Goal: Information Seeking & Learning: Learn about a topic

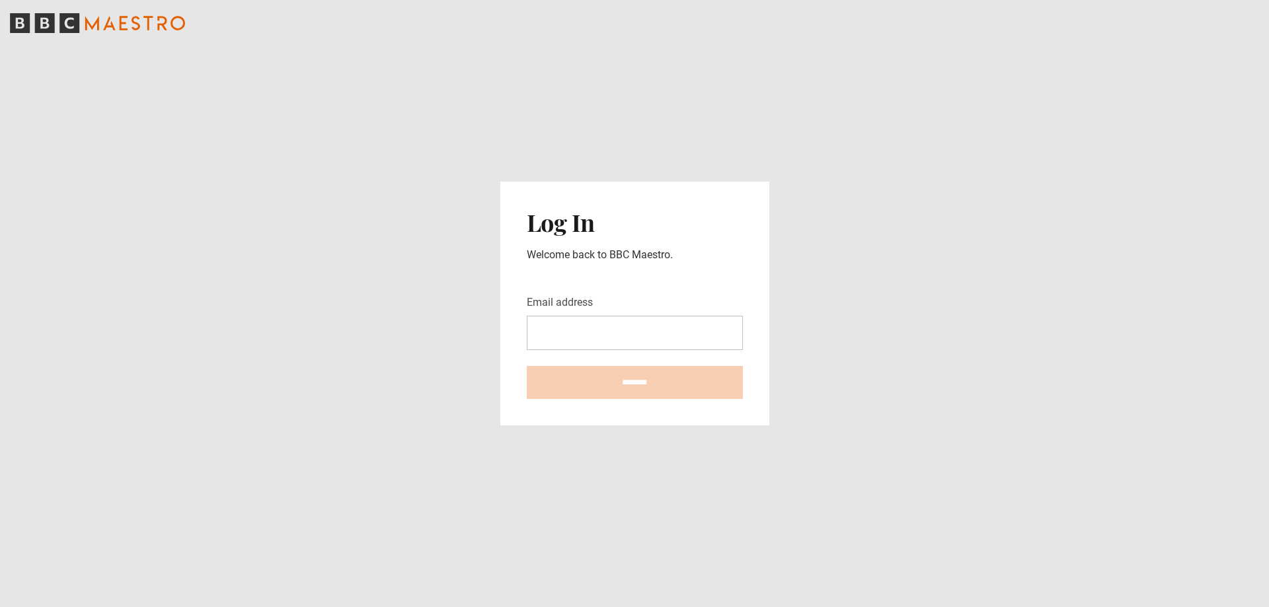
type input "**********"
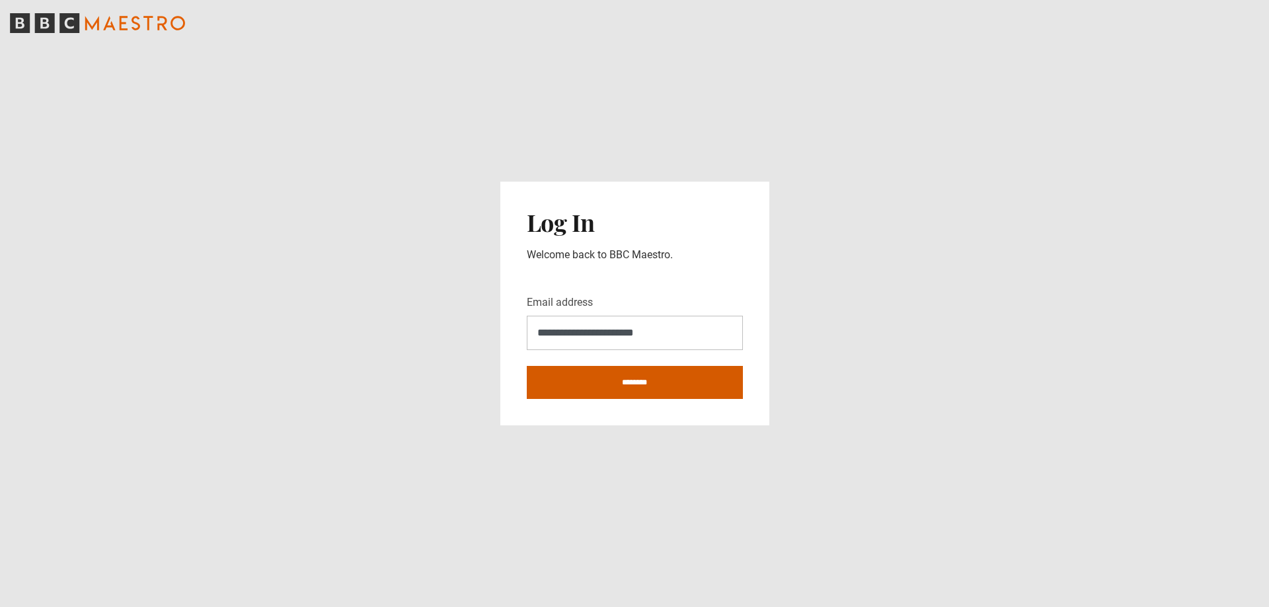
click at [642, 377] on input "********" at bounding box center [635, 382] width 216 height 33
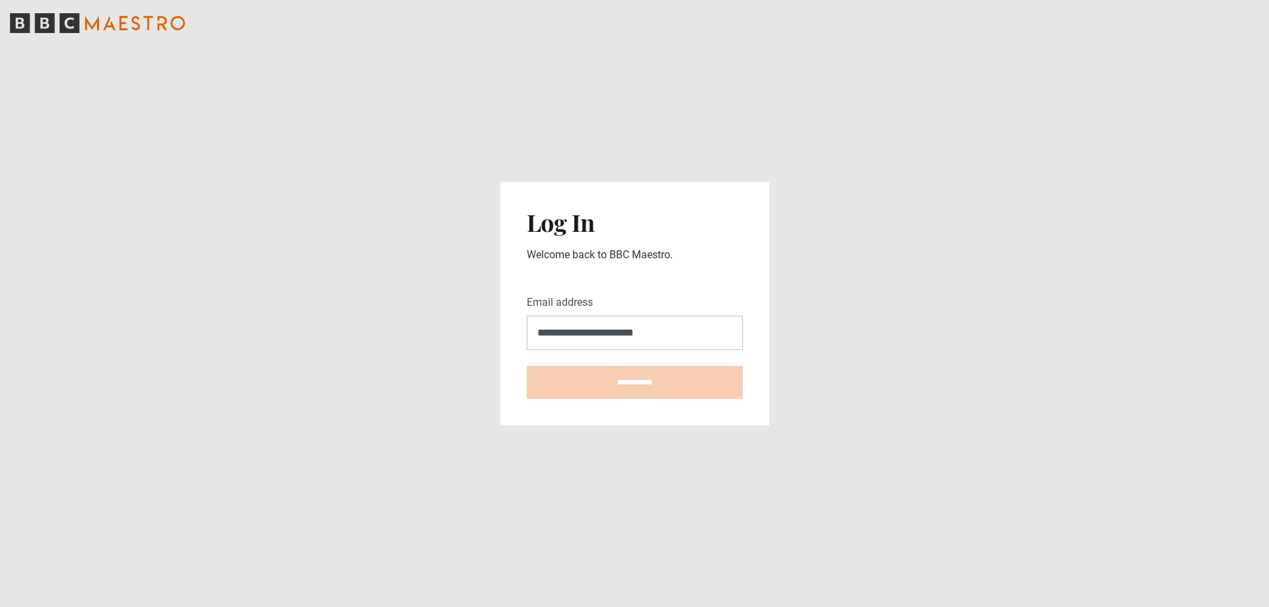
type input "**********"
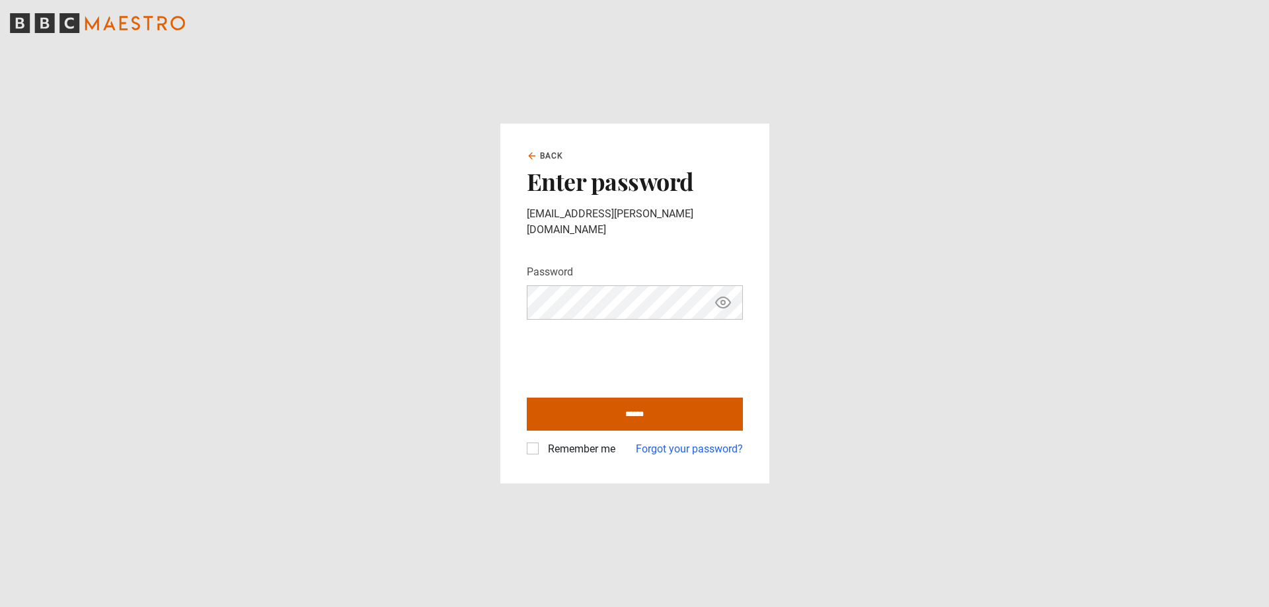
click at [612, 403] on input "******" at bounding box center [635, 414] width 216 height 33
type input "**********"
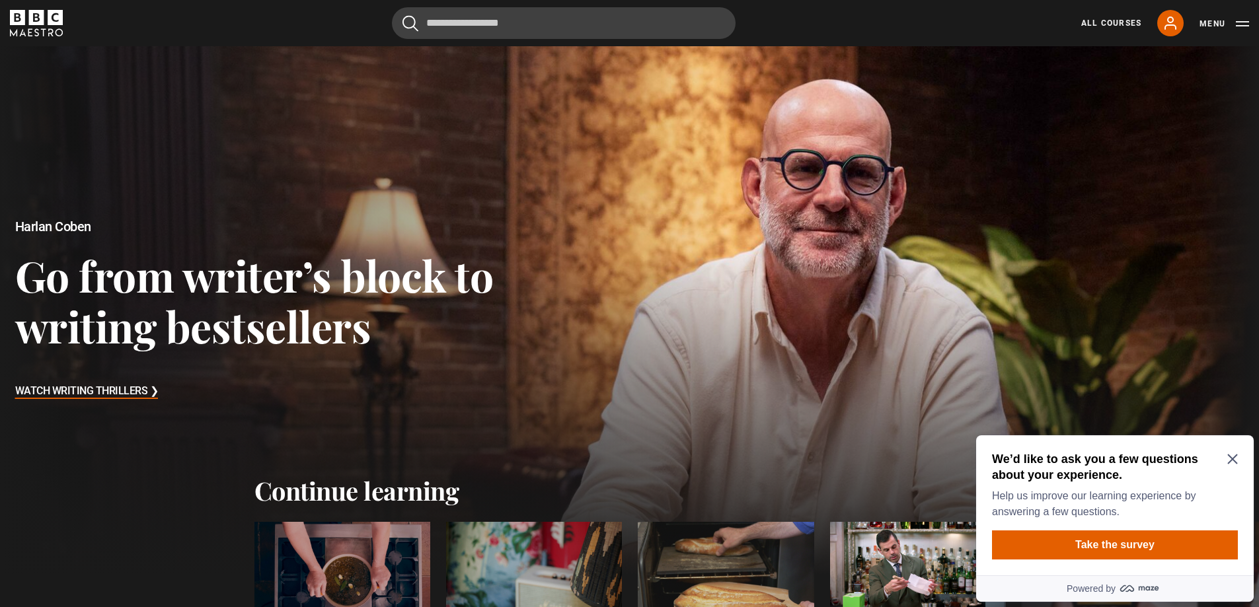
click at [1237, 459] on icon "Close Maze Prompt" at bounding box center [1232, 459] width 11 height 11
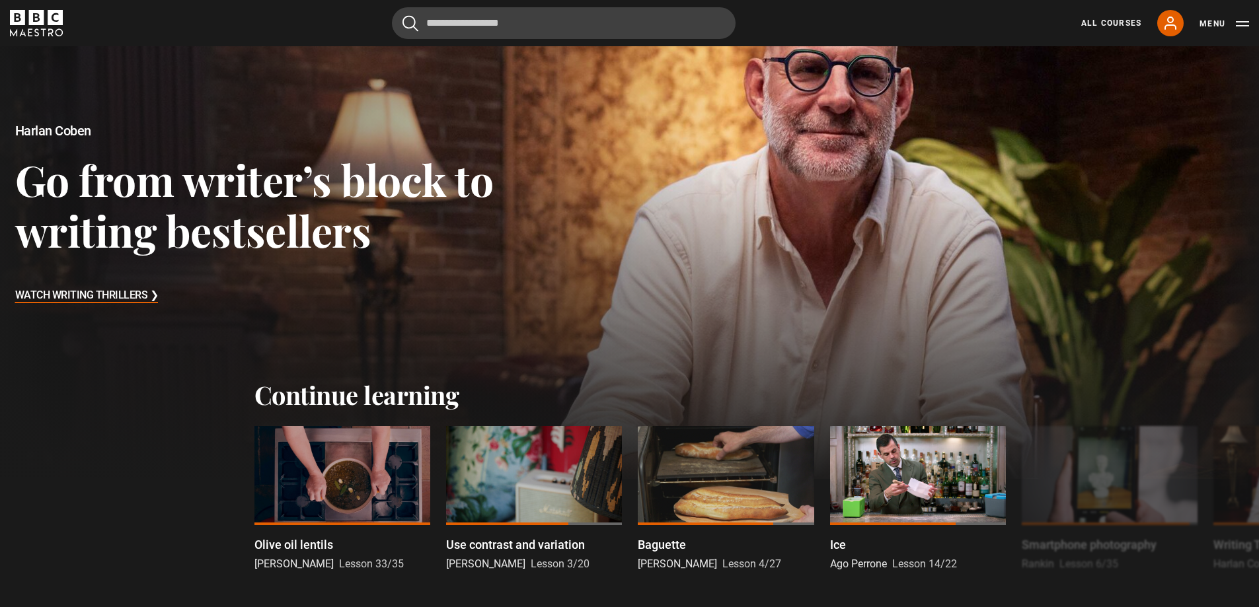
scroll to position [198, 0]
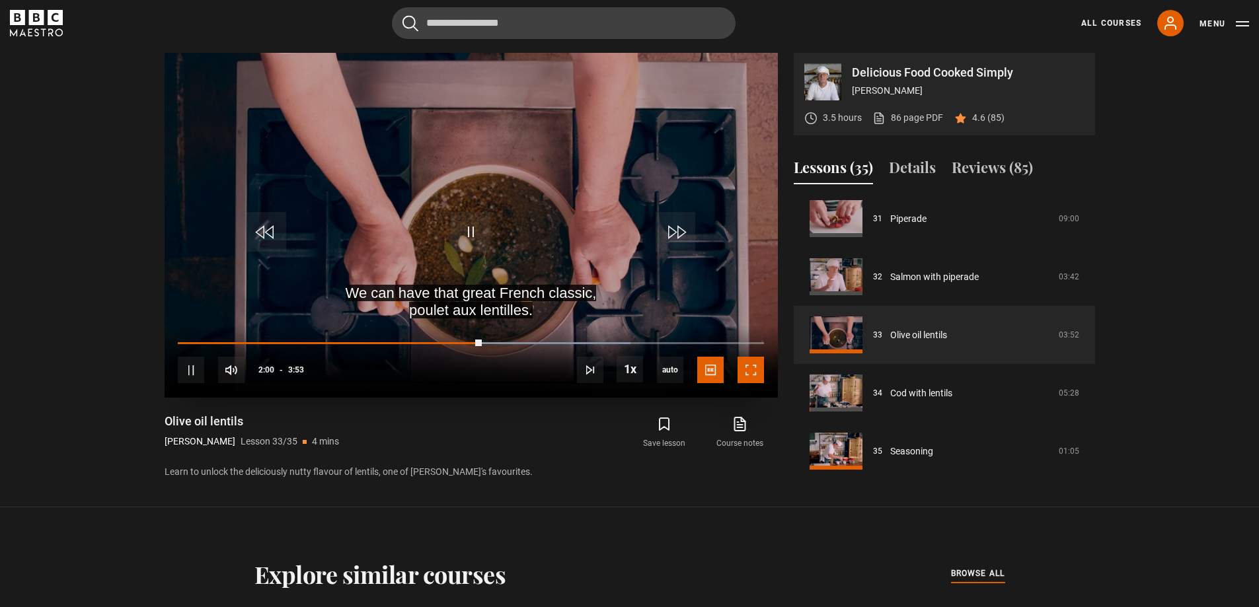
click at [752, 374] on span "Video Player" at bounding box center [751, 370] width 26 height 26
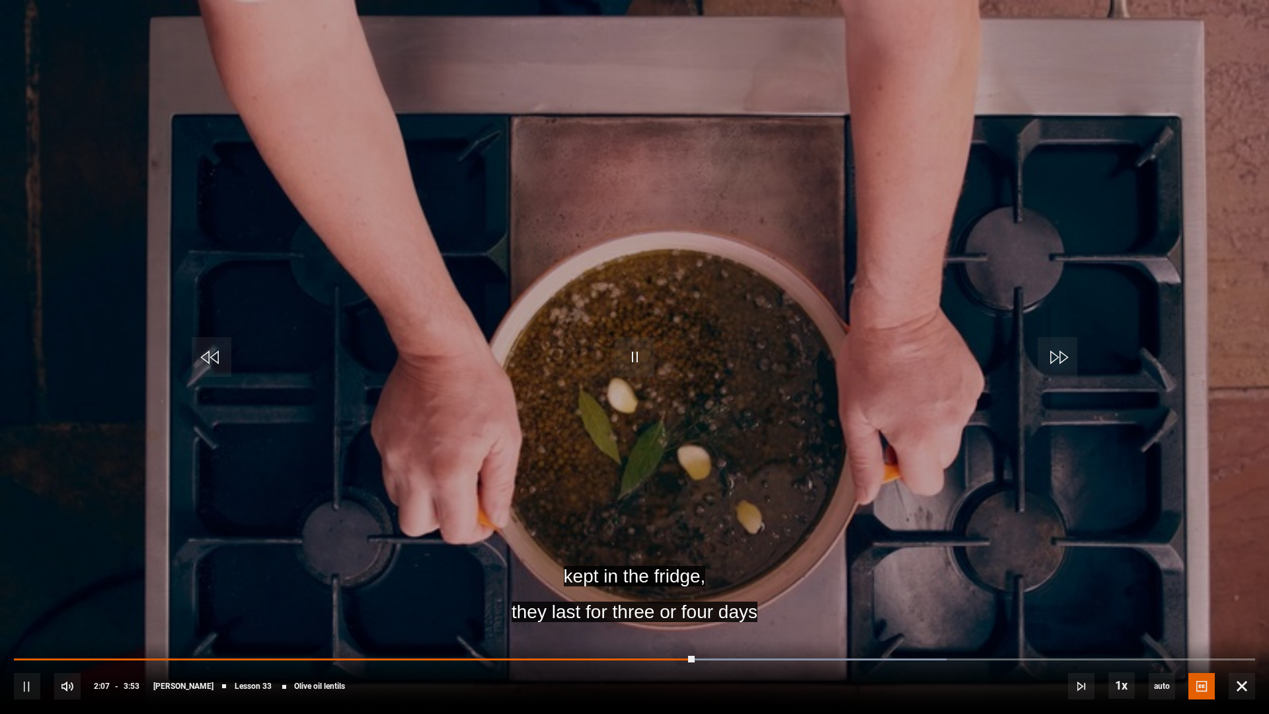
drag, startPoint x: 1230, startPoint y: 377, endPoint x: 1203, endPoint y: 683, distance: 307.2
click at [1203, 607] on span "Video Player" at bounding box center [1201, 686] width 26 height 26
click at [1204, 607] on li "captions off" at bounding box center [1204, 649] width 79 height 17
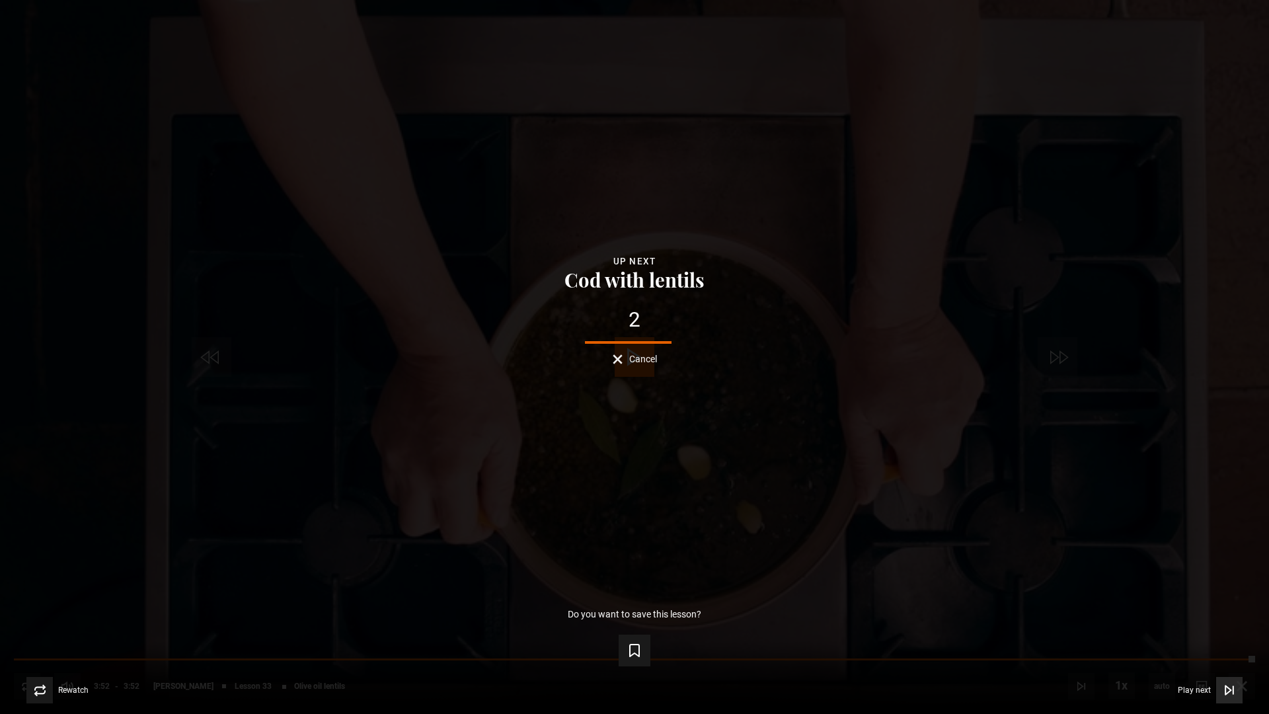
click at [1196, 607] on span "Play next" at bounding box center [1194, 690] width 33 height 8
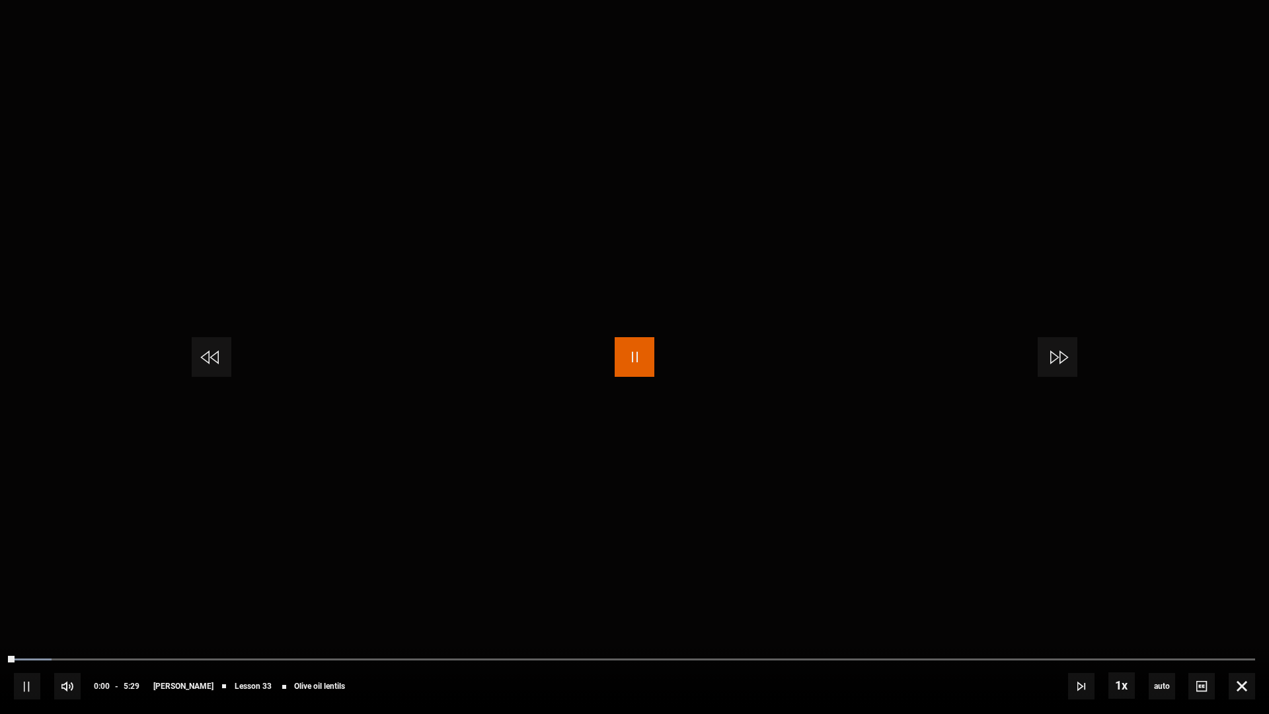
click at [632, 360] on span "Video Player" at bounding box center [635, 357] width 40 height 40
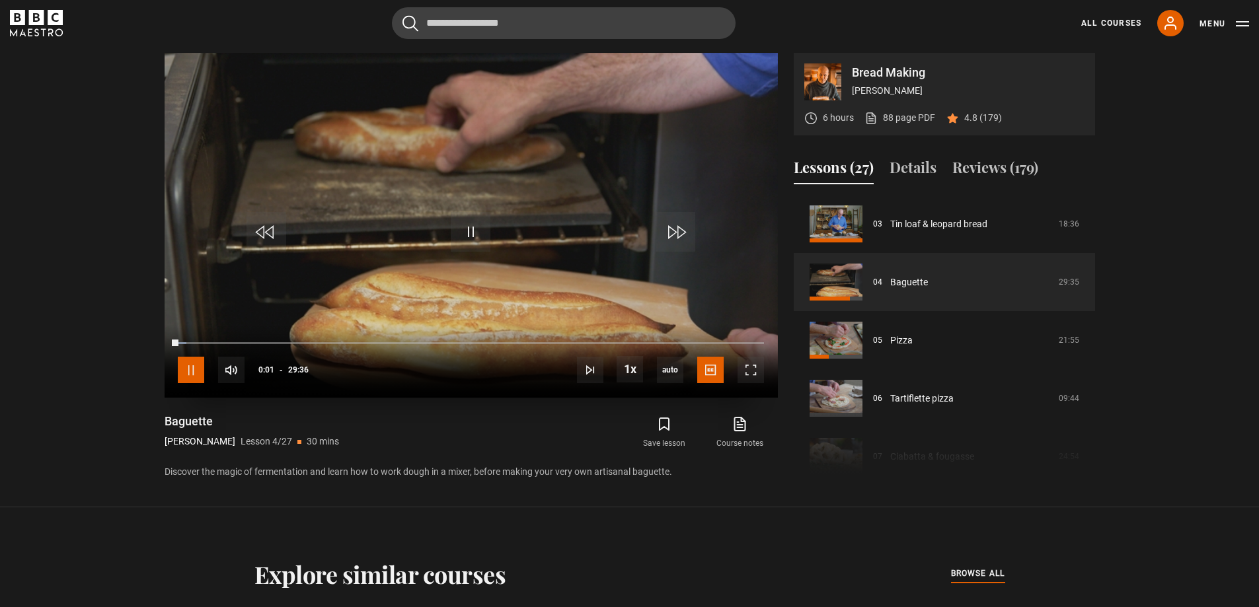
click at [188, 369] on span "Video Player" at bounding box center [191, 370] width 26 height 26
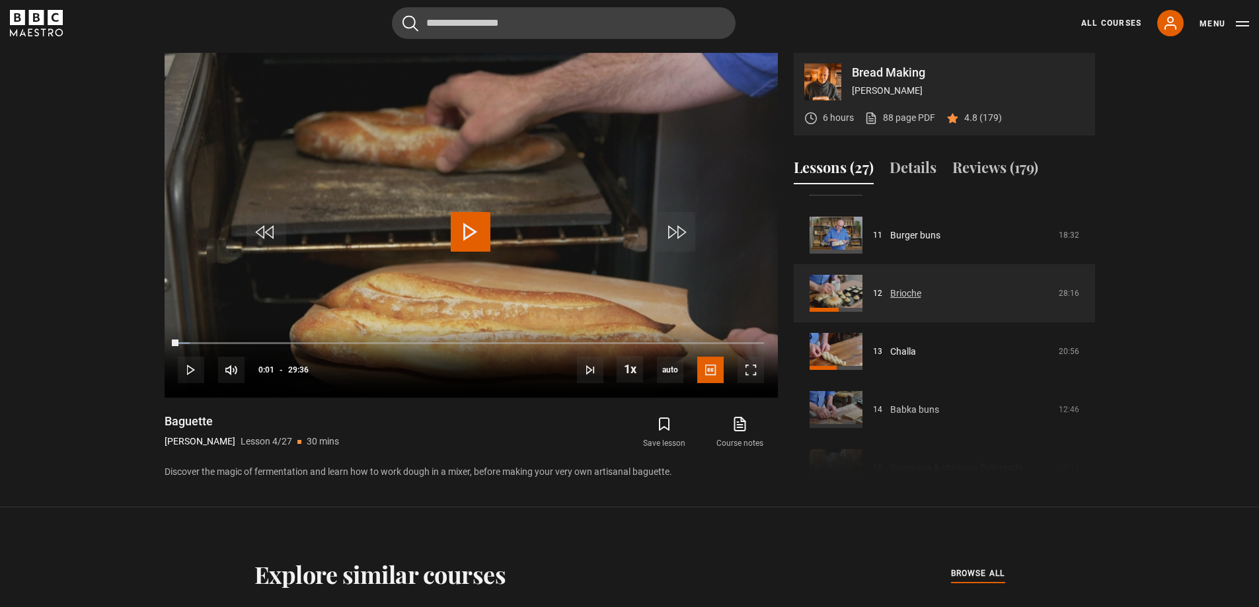
scroll to position [661, 0]
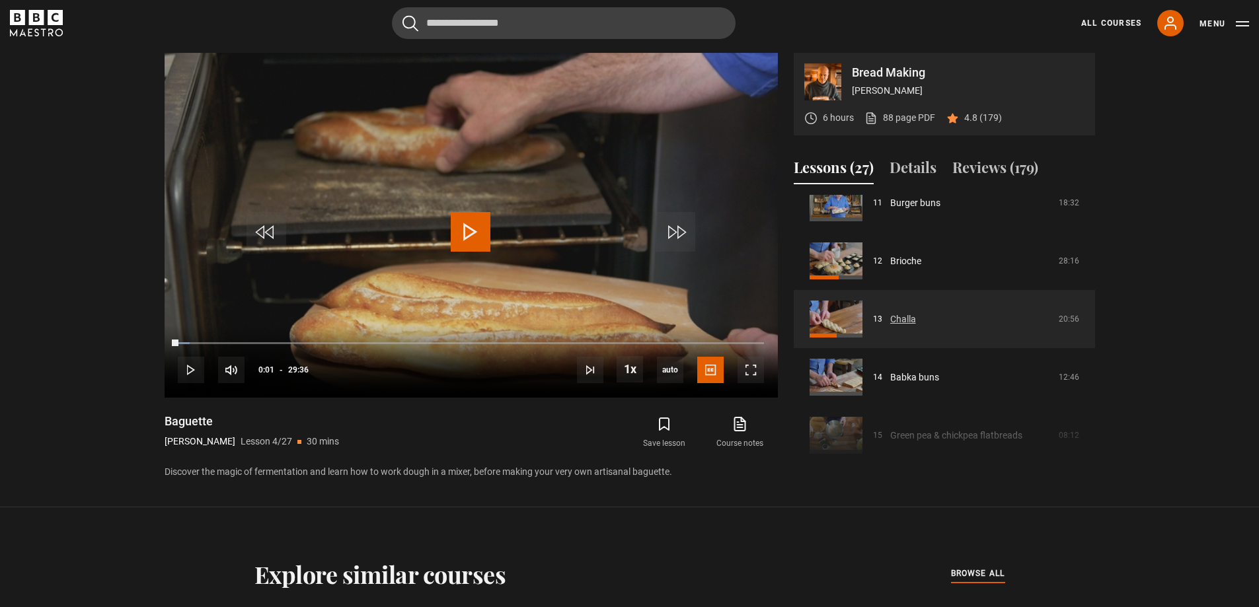
click at [916, 318] on link "Challa" at bounding box center [903, 320] width 26 height 14
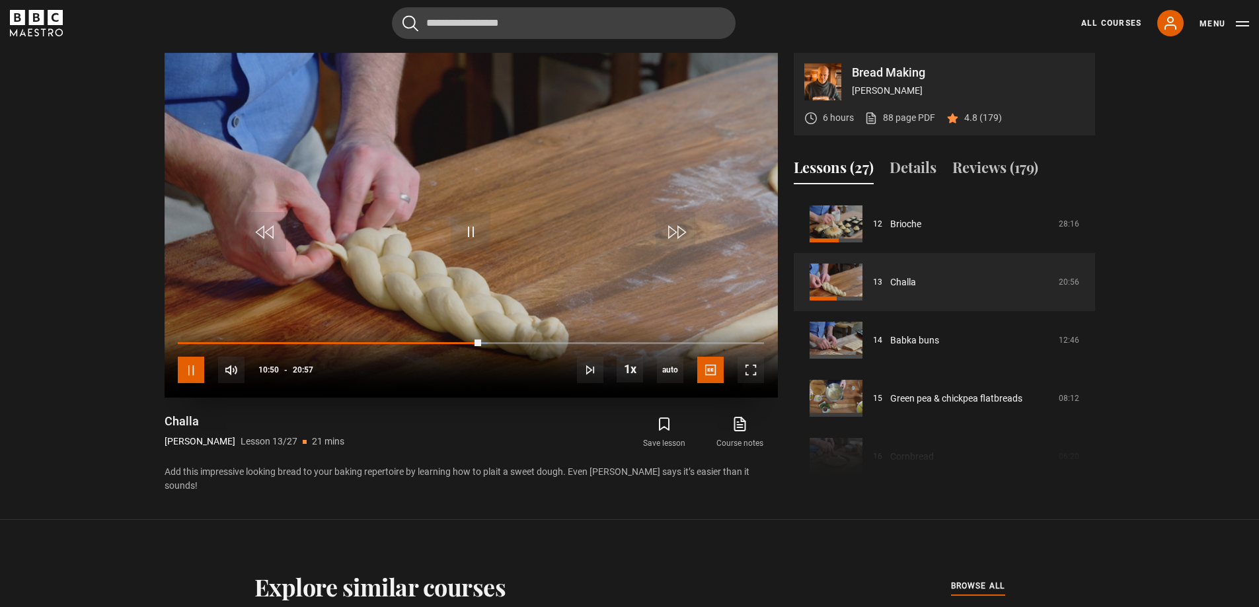
click at [198, 377] on span "Video Player" at bounding box center [191, 370] width 26 height 26
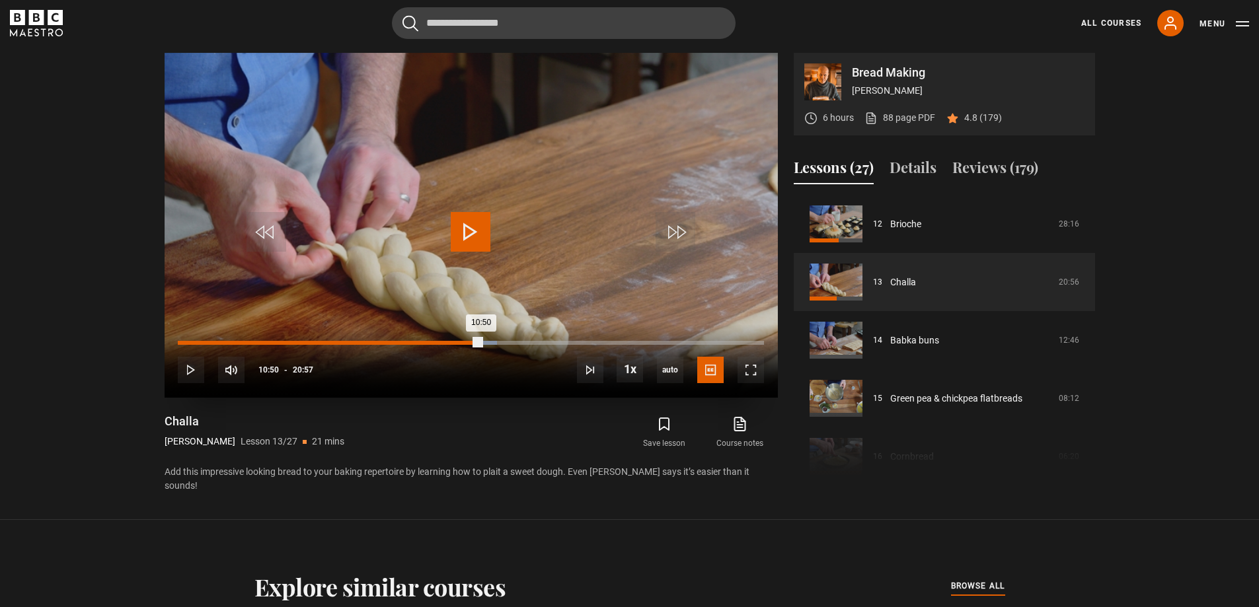
click at [415, 342] on div "08:25" at bounding box center [414, 343] width 2 height 4
click at [457, 237] on span "Video Player" at bounding box center [471, 232] width 40 height 40
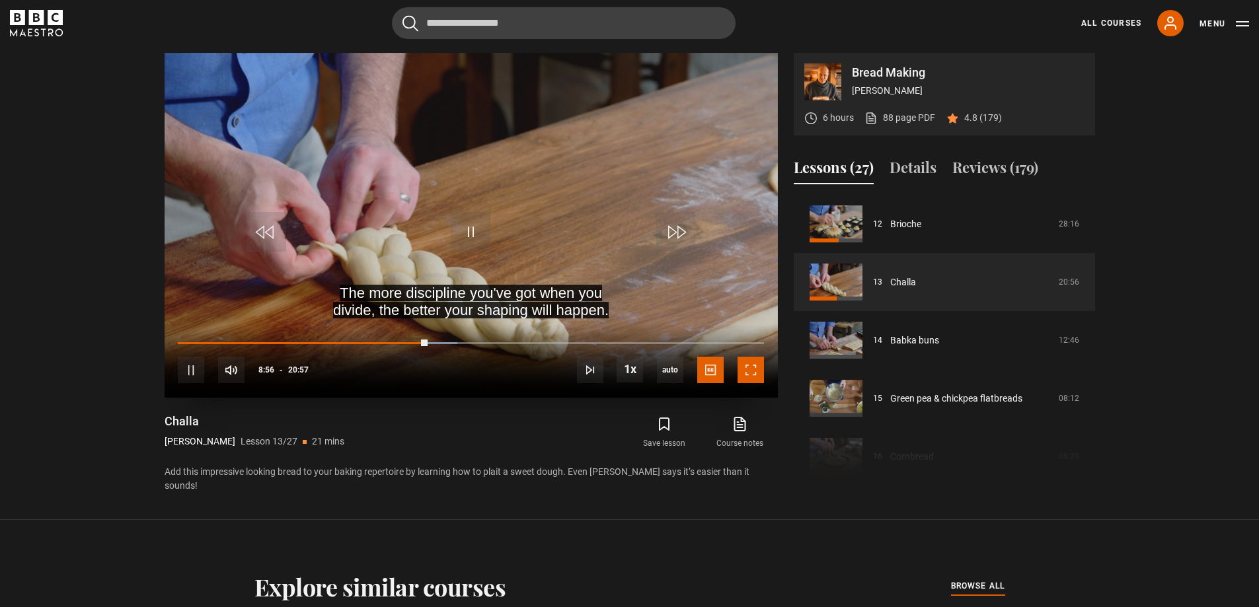
click at [742, 368] on span "Video Player" at bounding box center [751, 370] width 26 height 26
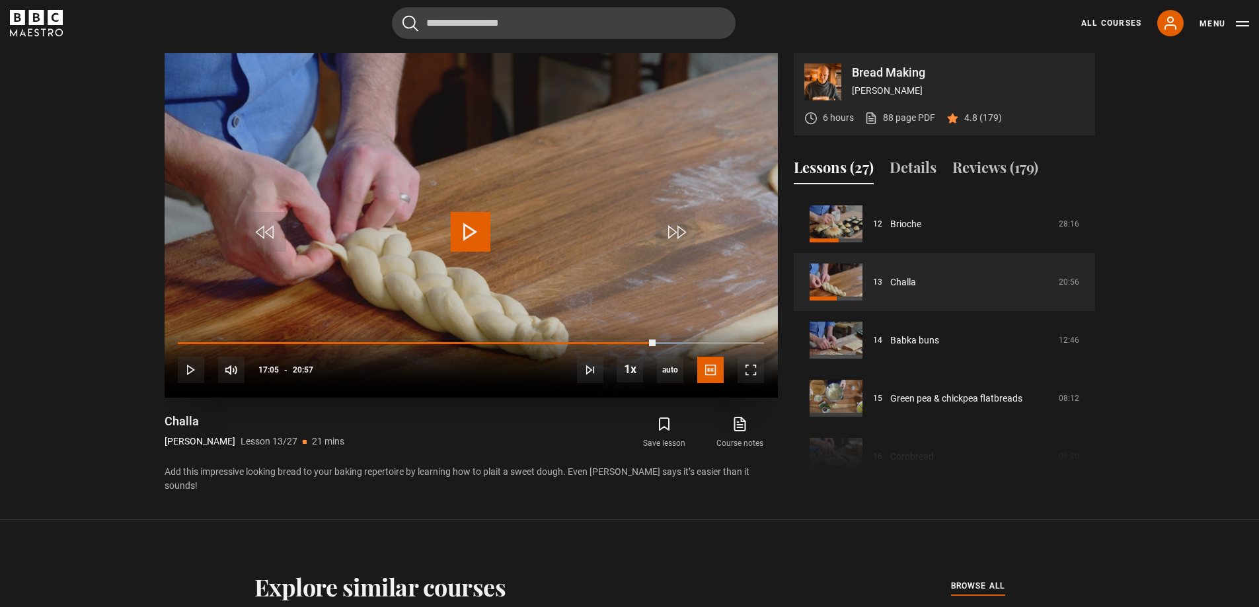
click at [470, 227] on span "Video Player" at bounding box center [471, 232] width 40 height 40
click at [748, 377] on span "Video Player" at bounding box center [751, 370] width 26 height 26
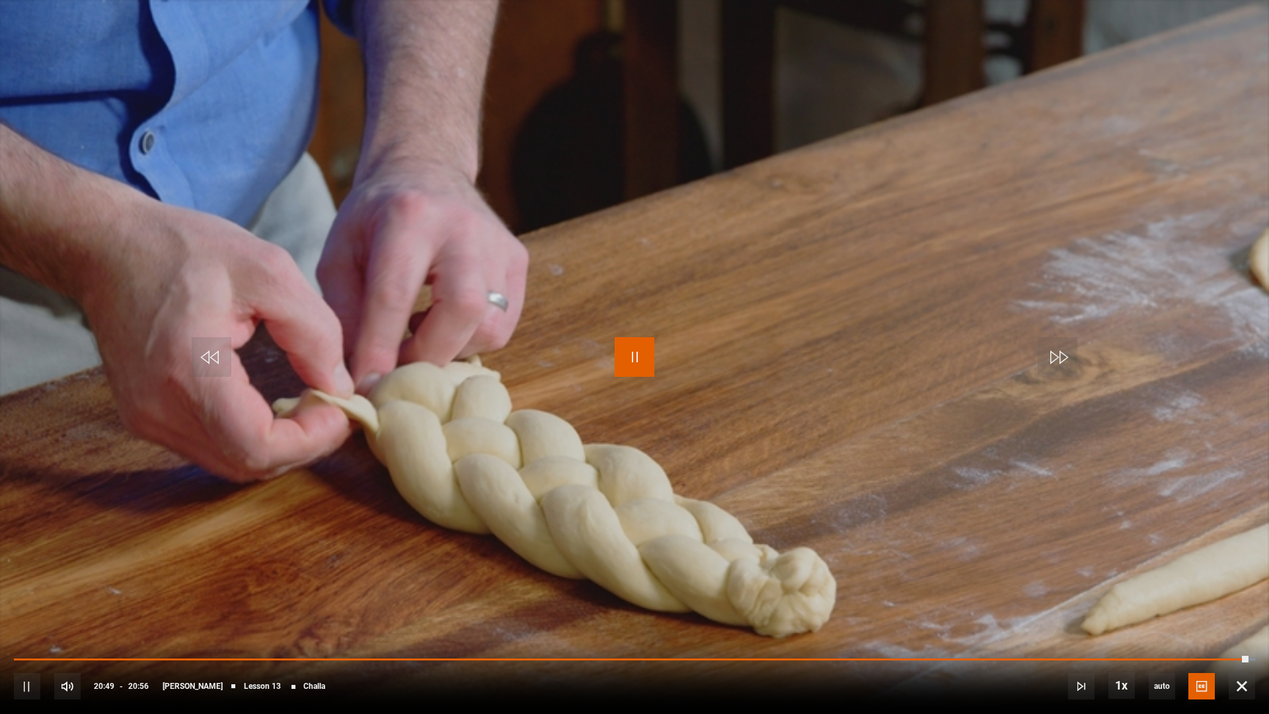
click at [625, 375] on span "Video Player" at bounding box center [635, 357] width 40 height 40
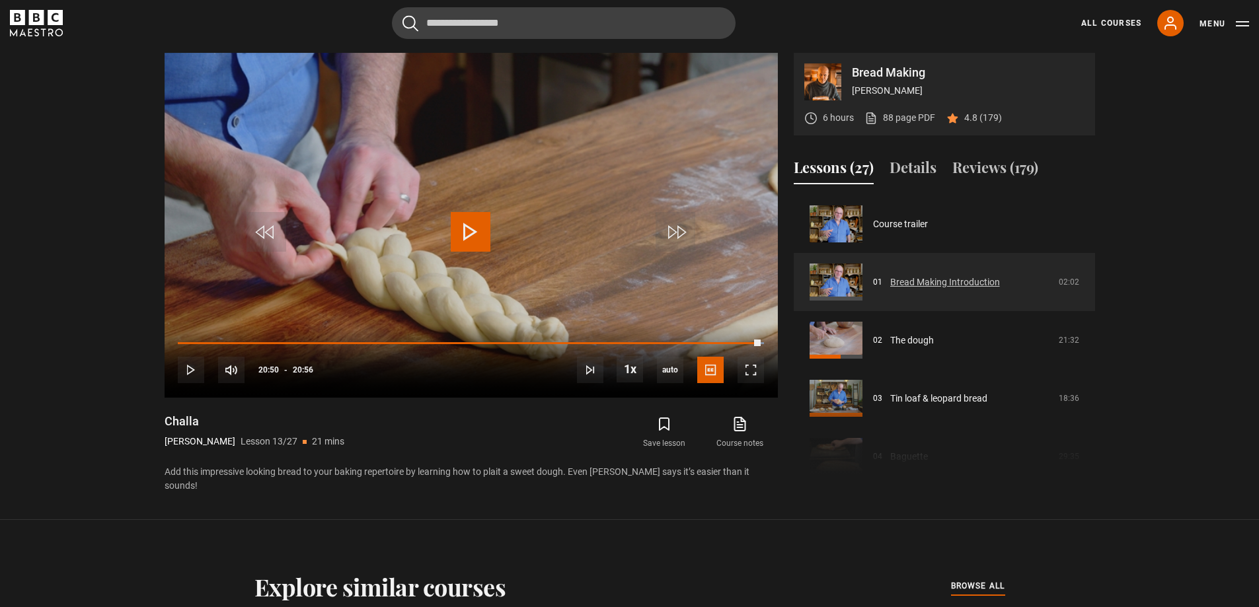
click at [1000, 290] on link "Bread Making Introduction" at bounding box center [945, 283] width 110 height 14
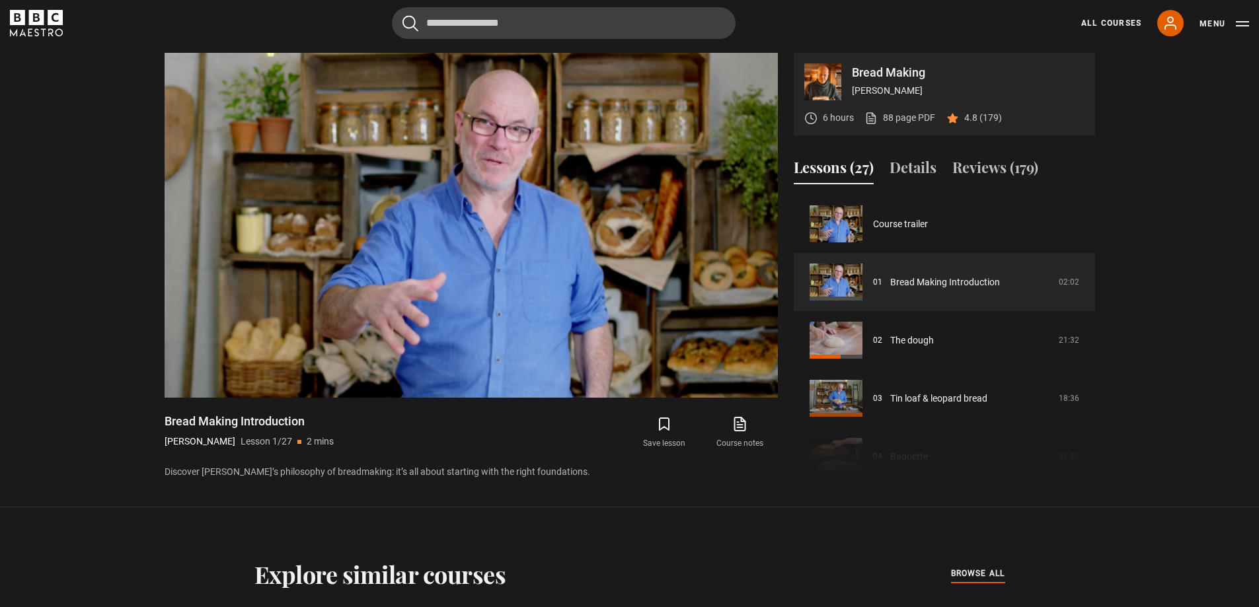
scroll to position [614, 0]
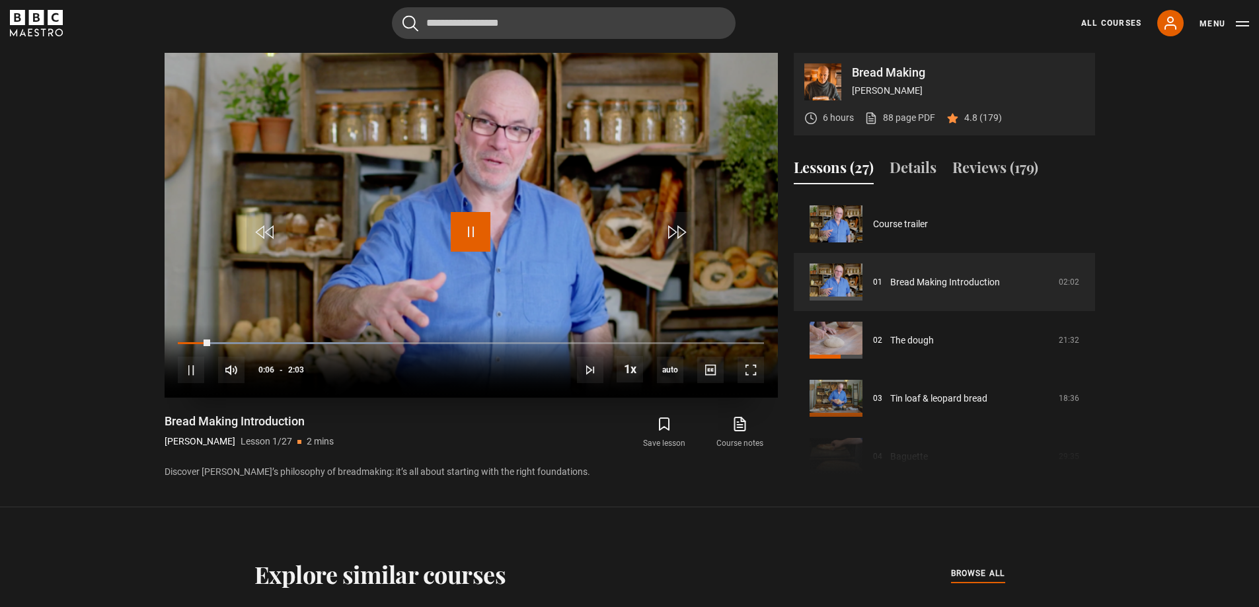
click at [479, 242] on span "Video Player" at bounding box center [471, 232] width 40 height 40
click at [469, 238] on span "Video Player" at bounding box center [471, 232] width 40 height 40
click at [744, 367] on span "Video Player" at bounding box center [751, 370] width 26 height 26
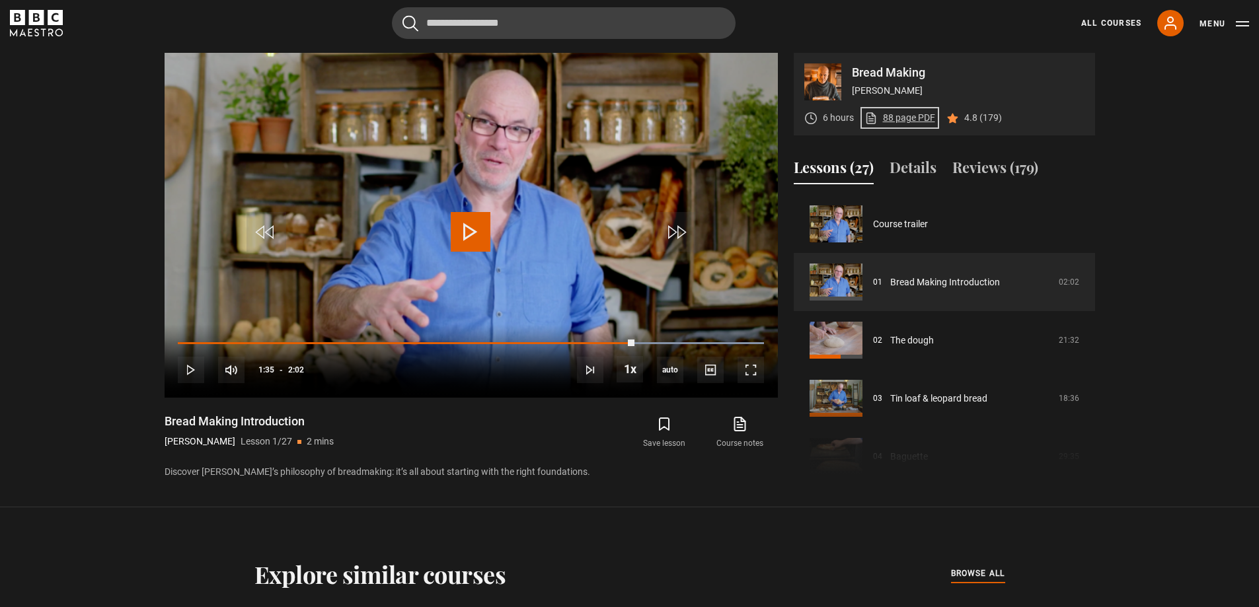
click at [913, 121] on link "88 page PDF (opens in new tab)" at bounding box center [900, 118] width 71 height 14
click at [474, 223] on span "Video Player" at bounding box center [471, 232] width 40 height 40
click at [754, 375] on span "Video Player" at bounding box center [751, 370] width 26 height 26
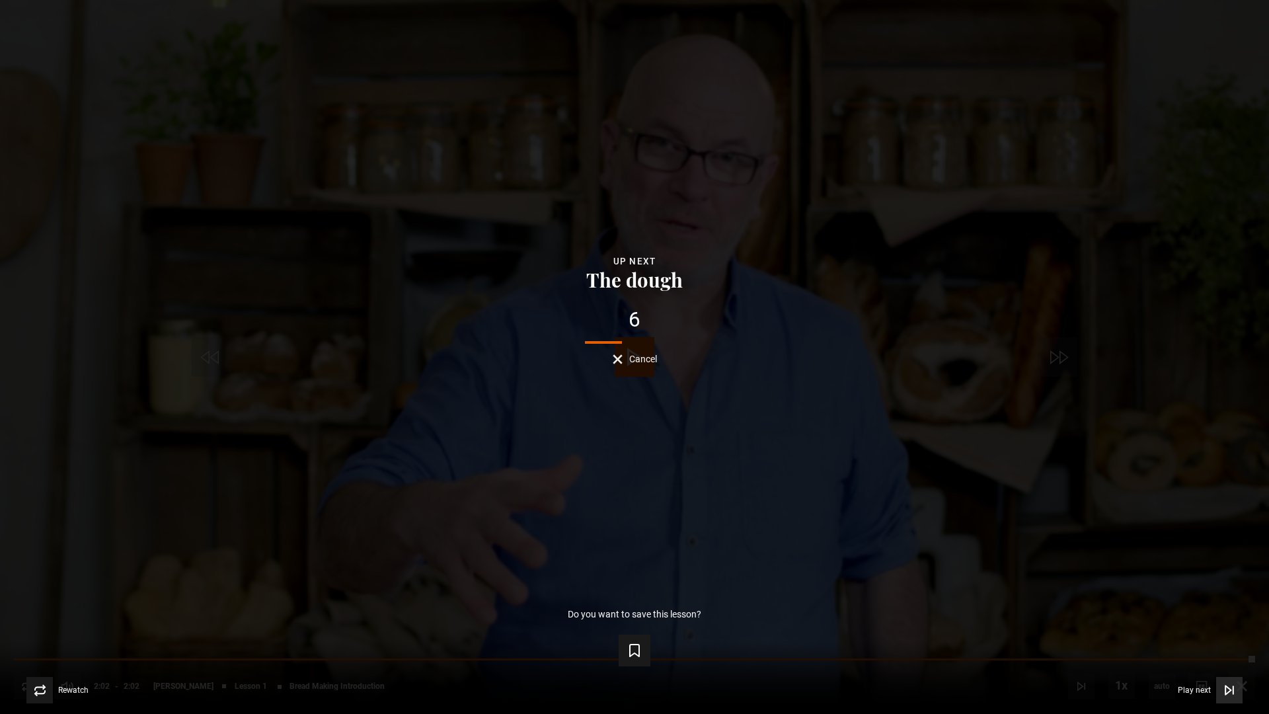
click at [1194, 607] on span "Play next" at bounding box center [1194, 690] width 33 height 8
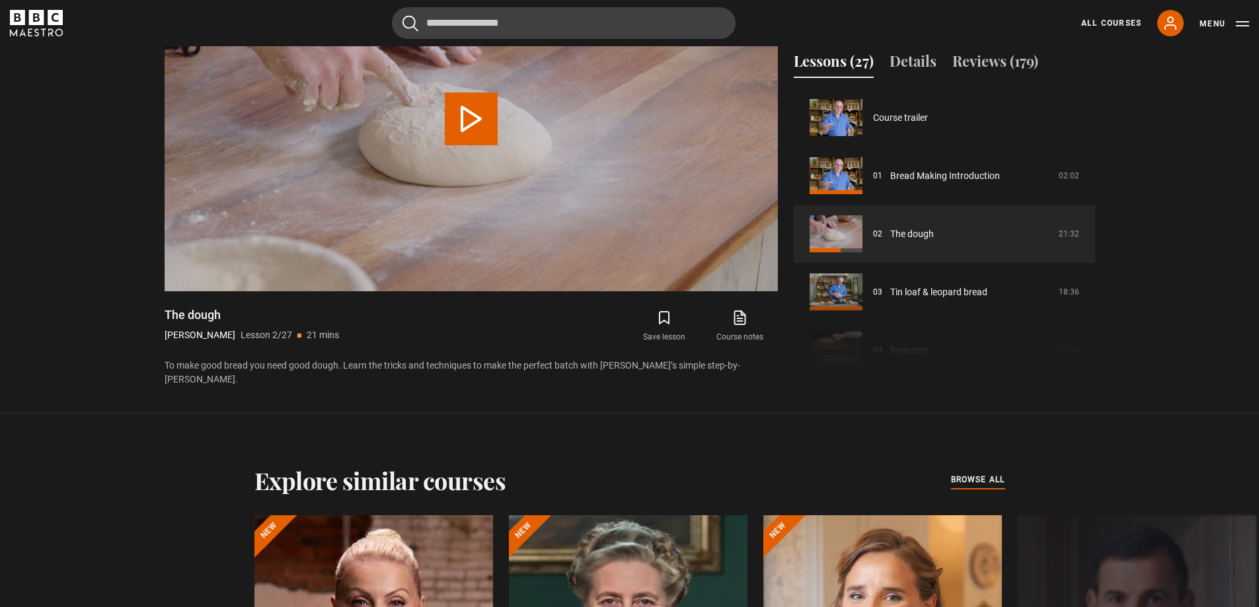
scroll to position [58, 0]
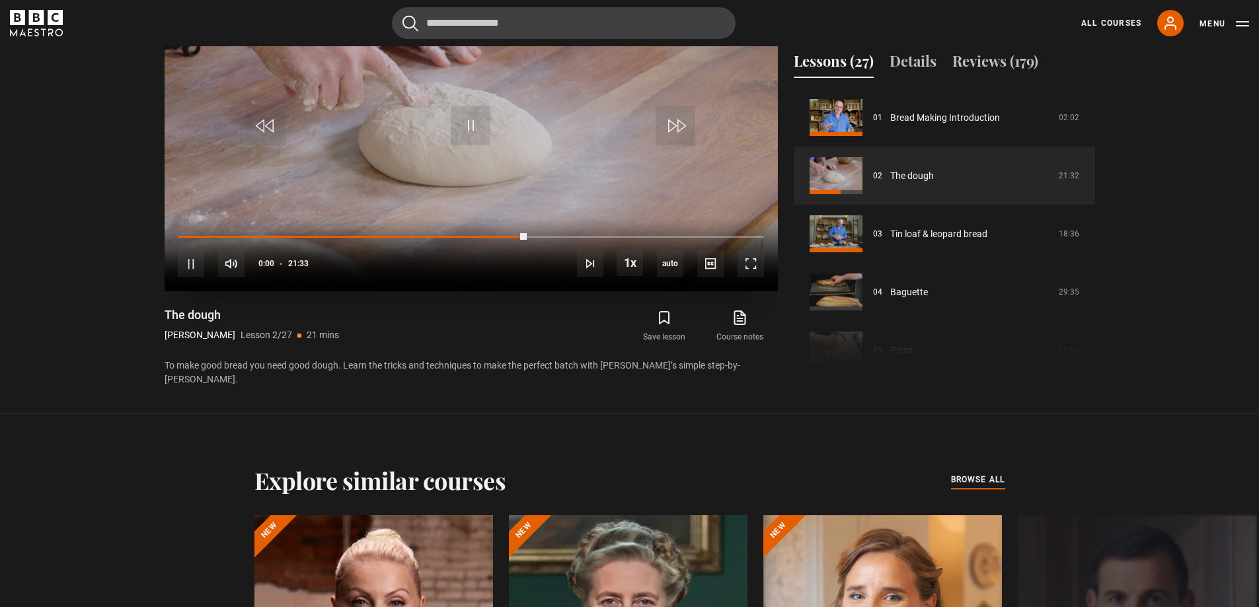
click at [175, 234] on div "10s Skip Back 10 seconds Pause 10s Skip Forward 10 seconds Loaded : 59.94% 00:0…" at bounding box center [471, 254] width 613 height 73
click at [178, 234] on div "10s Skip Back 10 seconds Pause 10s Skip Forward 10 seconds Loaded : 60.71% 00:0…" at bounding box center [471, 254] width 613 height 73
click at [182, 237] on div "Loaded : 61.48% 00:10 12:50" at bounding box center [471, 237] width 586 height 4
click at [756, 262] on span "Video Player" at bounding box center [751, 264] width 26 height 26
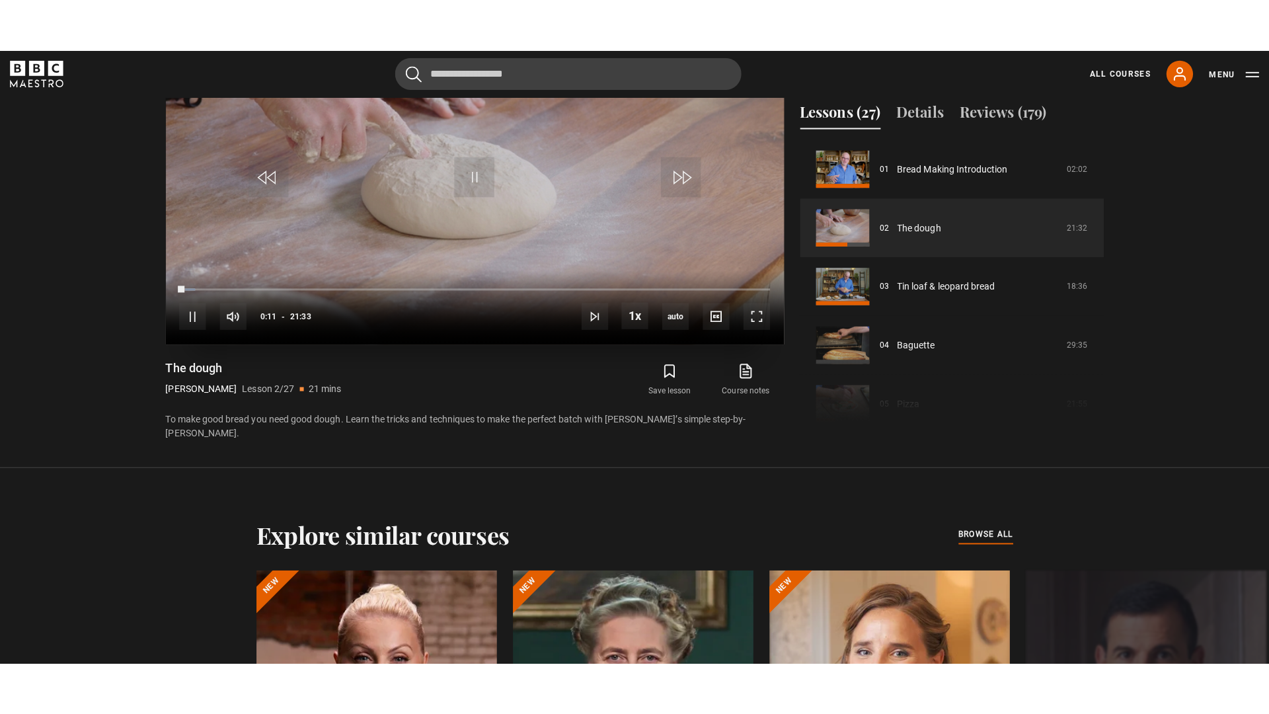
scroll to position [667, 0]
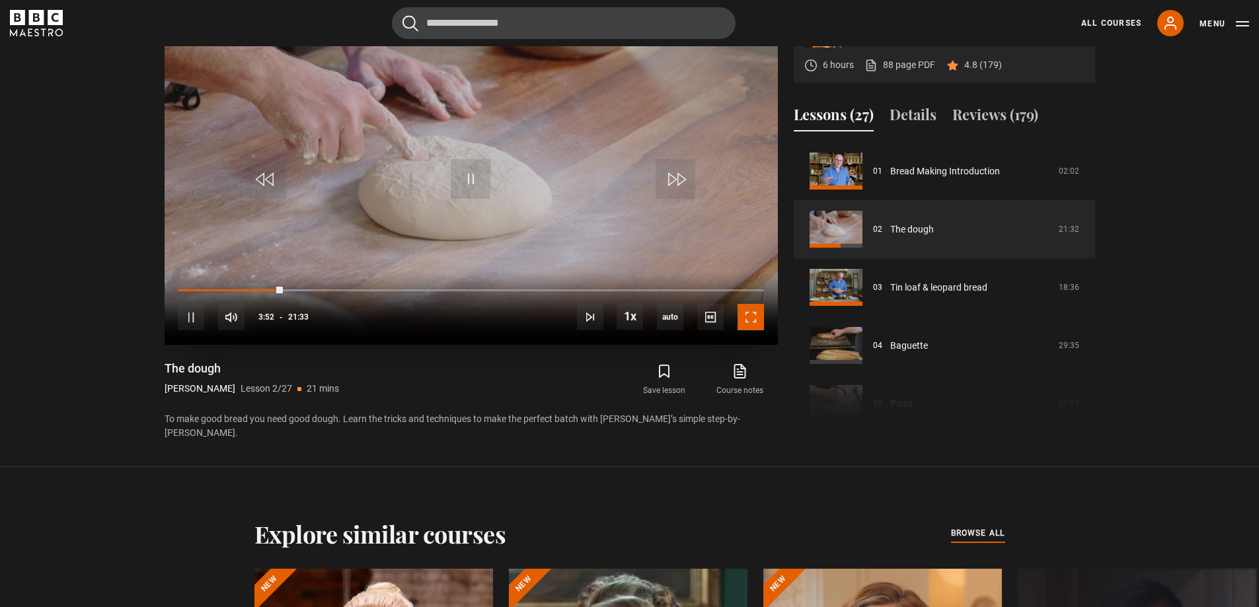
click at [746, 311] on span "Video Player" at bounding box center [751, 317] width 26 height 26
click at [746, 309] on span "Video Player" at bounding box center [751, 317] width 26 height 26
click at [755, 317] on span "Video Player" at bounding box center [751, 317] width 26 height 26
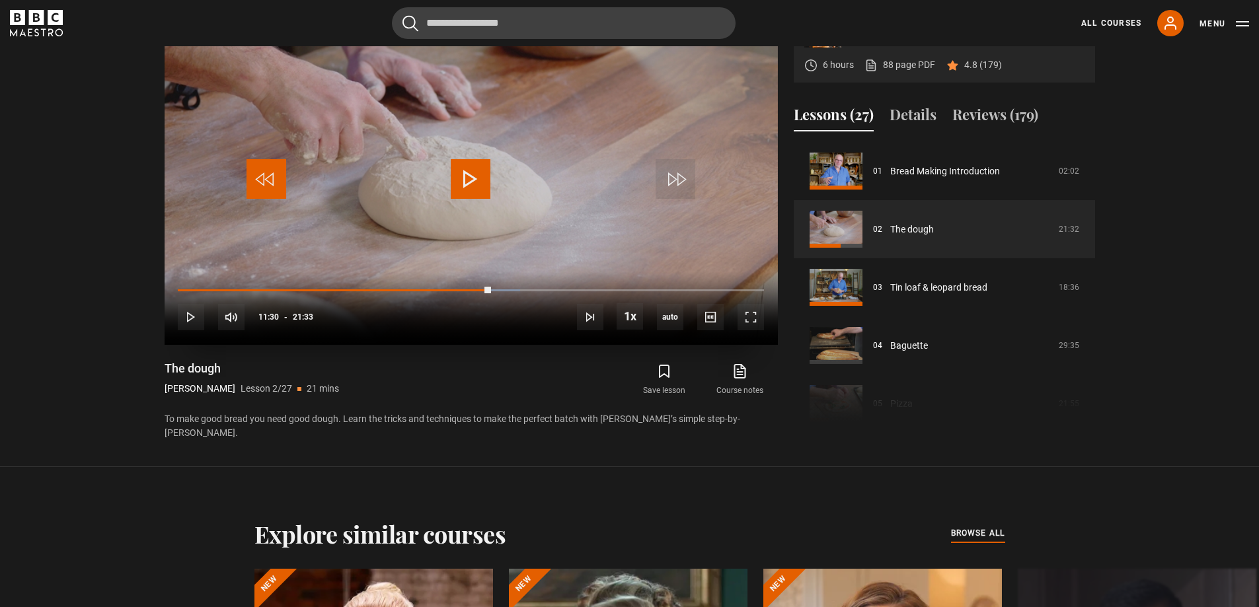
click at [260, 189] on span "Video Player" at bounding box center [267, 179] width 40 height 40
click at [481, 171] on span "Video Player" at bounding box center [471, 179] width 40 height 40
click at [709, 318] on span "Video Player" at bounding box center [710, 317] width 26 height 26
click at [720, 297] on span "English Captions" at bounding box center [712, 298] width 31 height 11
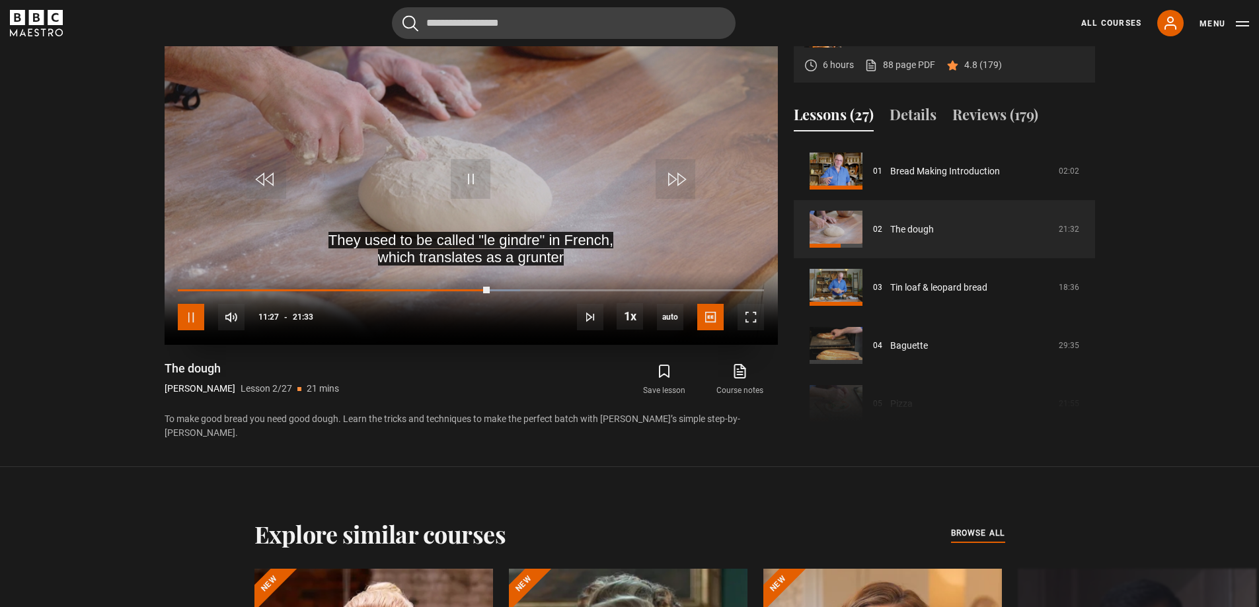
click at [191, 324] on span "Video Player" at bounding box center [191, 317] width 26 height 26
click at [462, 170] on span "Video Player" at bounding box center [471, 179] width 40 height 40
click at [754, 319] on span "Video Player" at bounding box center [751, 317] width 26 height 26
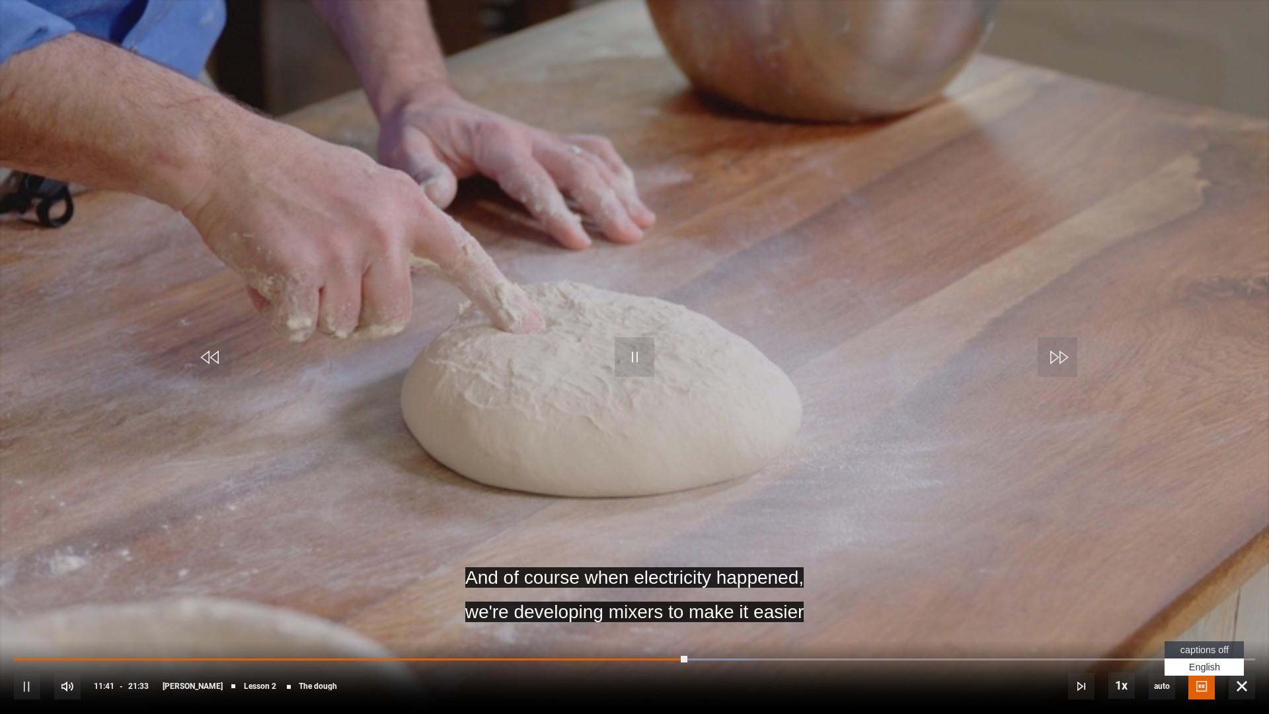
click at [1198, 607] on span "Video Player" at bounding box center [1201, 686] width 26 height 26
click at [1192, 607] on span "captions off" at bounding box center [1205, 649] width 48 height 11
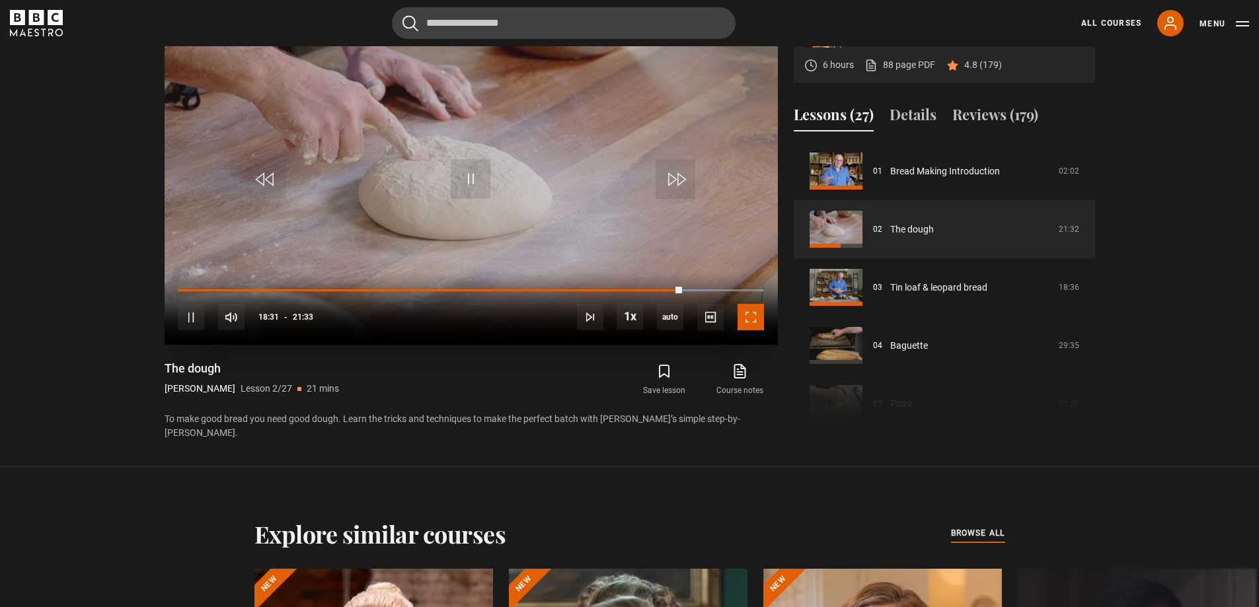
click at [746, 319] on span "Video Player" at bounding box center [751, 317] width 26 height 26
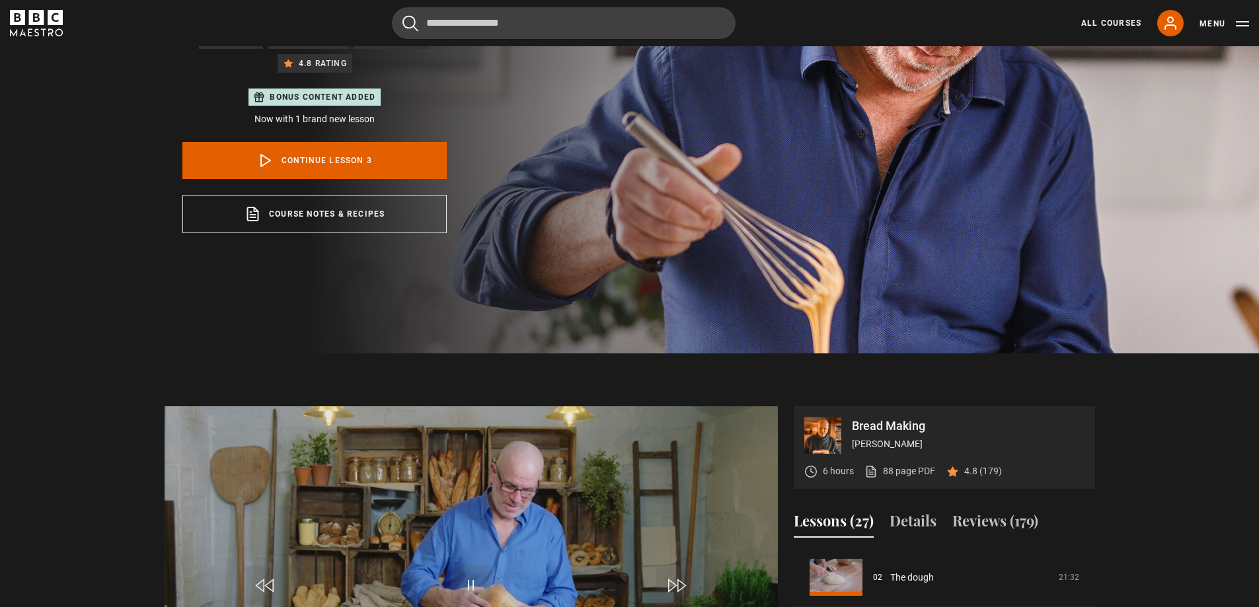
scroll to position [459, 0]
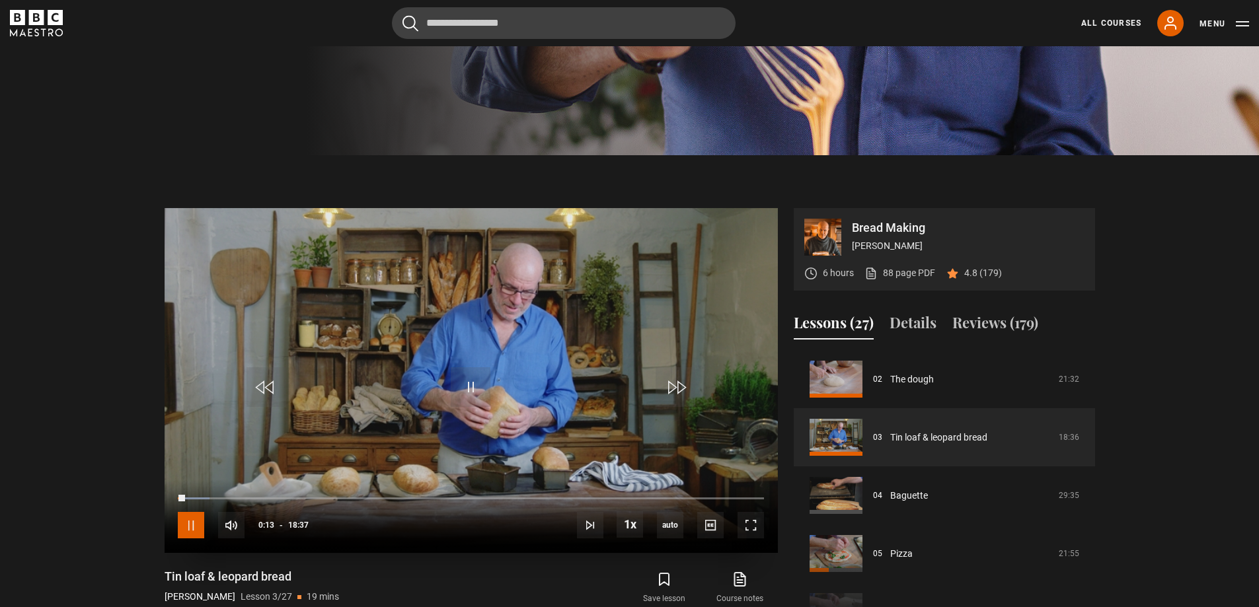
click at [188, 530] on span "Video Player" at bounding box center [191, 525] width 26 height 26
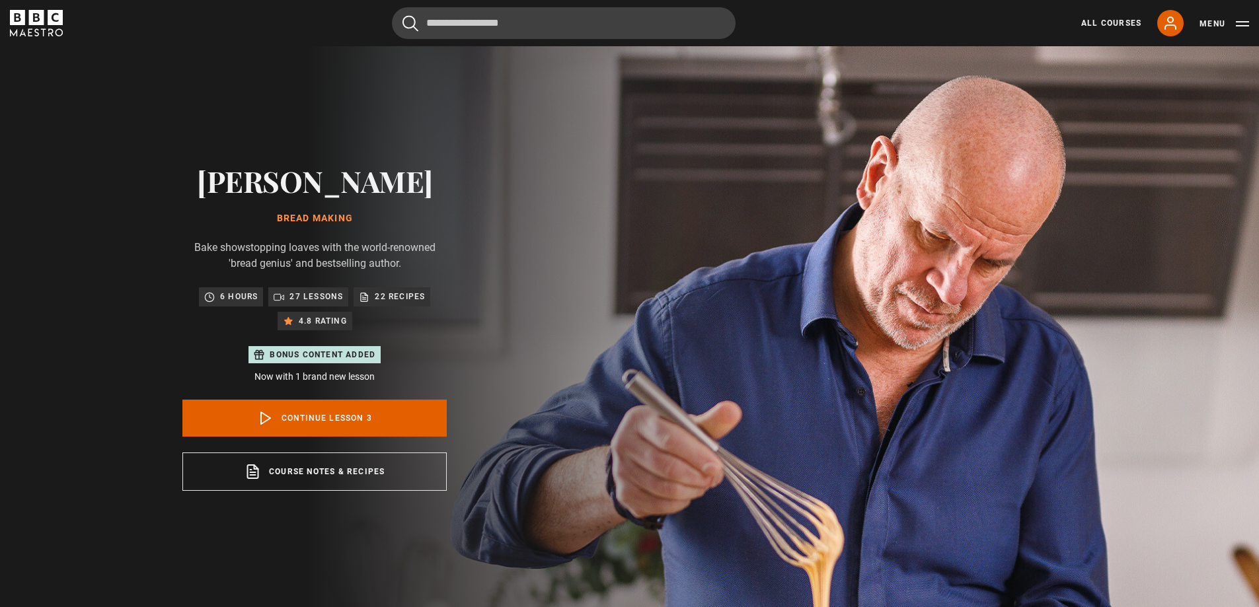
scroll to position [0, 0]
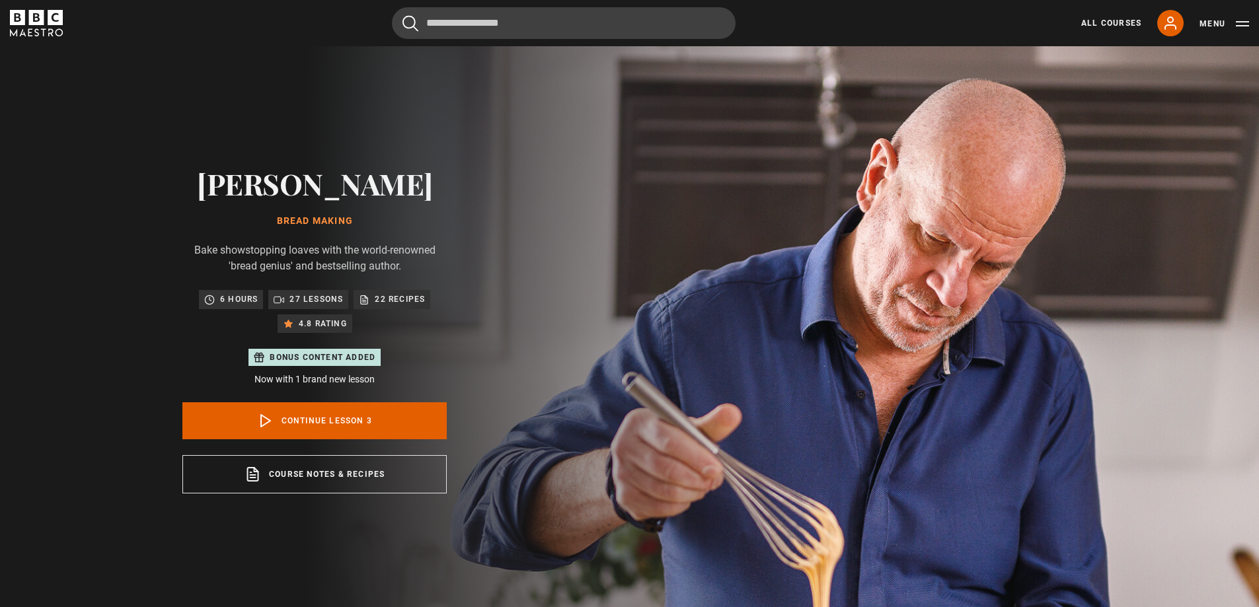
click at [326, 362] on p "Bonus content added" at bounding box center [323, 358] width 106 height 12
click at [308, 424] on link "Continue lesson 3" at bounding box center [314, 421] width 264 height 37
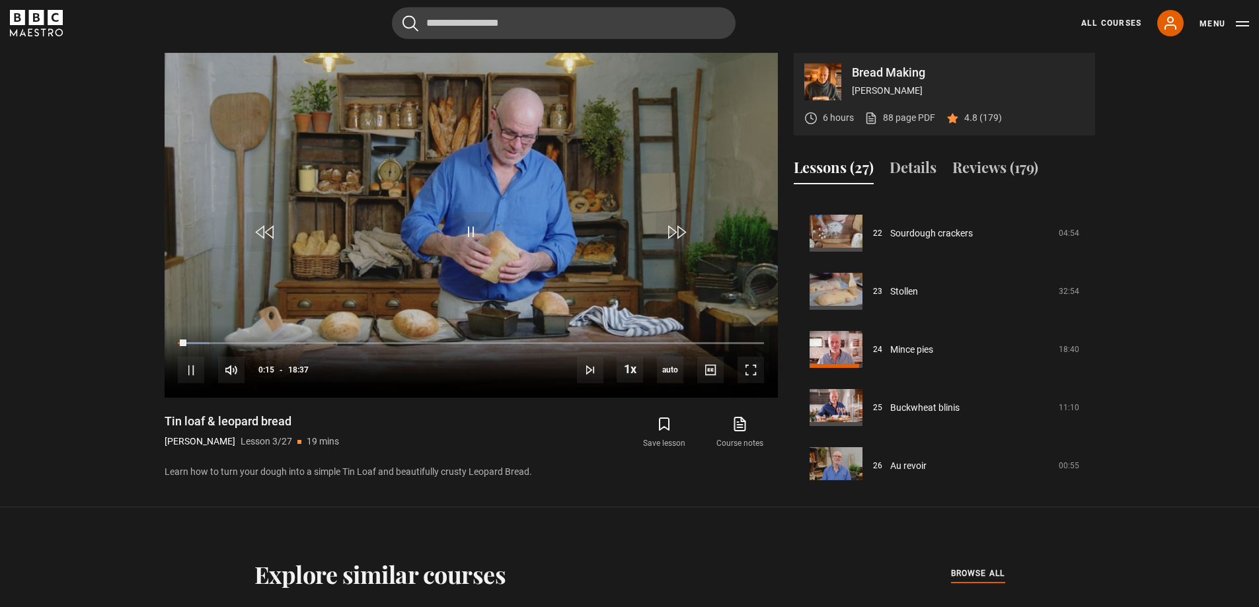
scroll to position [1376, 0]
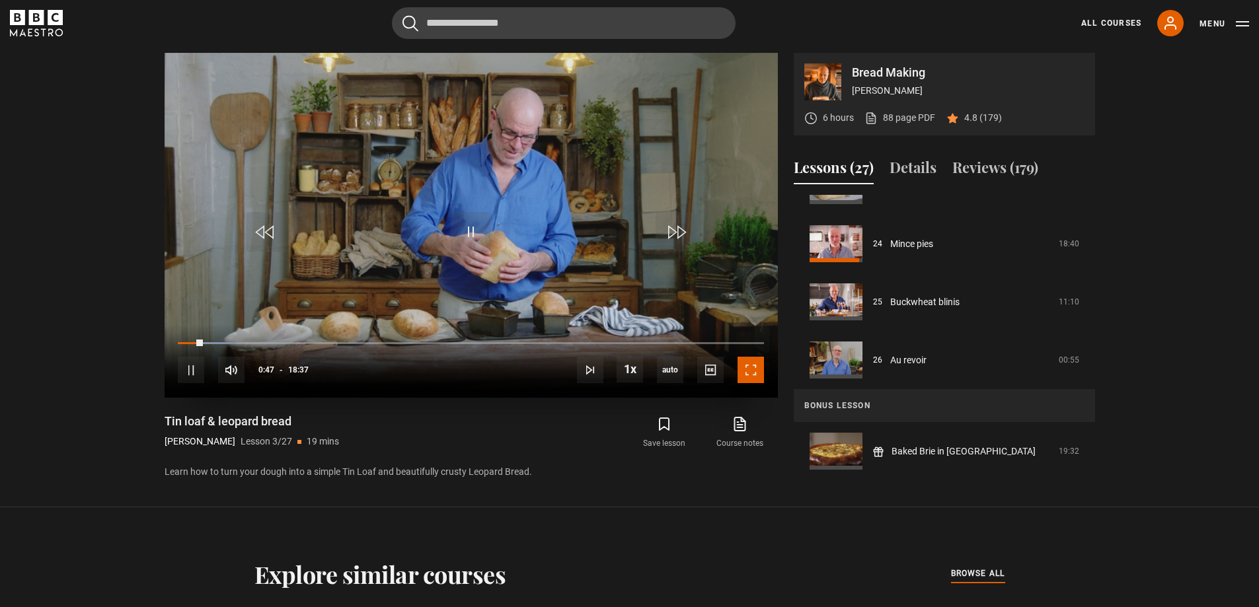
click at [746, 374] on span "Video Player" at bounding box center [751, 370] width 26 height 26
click at [467, 233] on span "Video Player" at bounding box center [471, 232] width 40 height 40
click at [753, 378] on span "Video Player" at bounding box center [751, 370] width 26 height 26
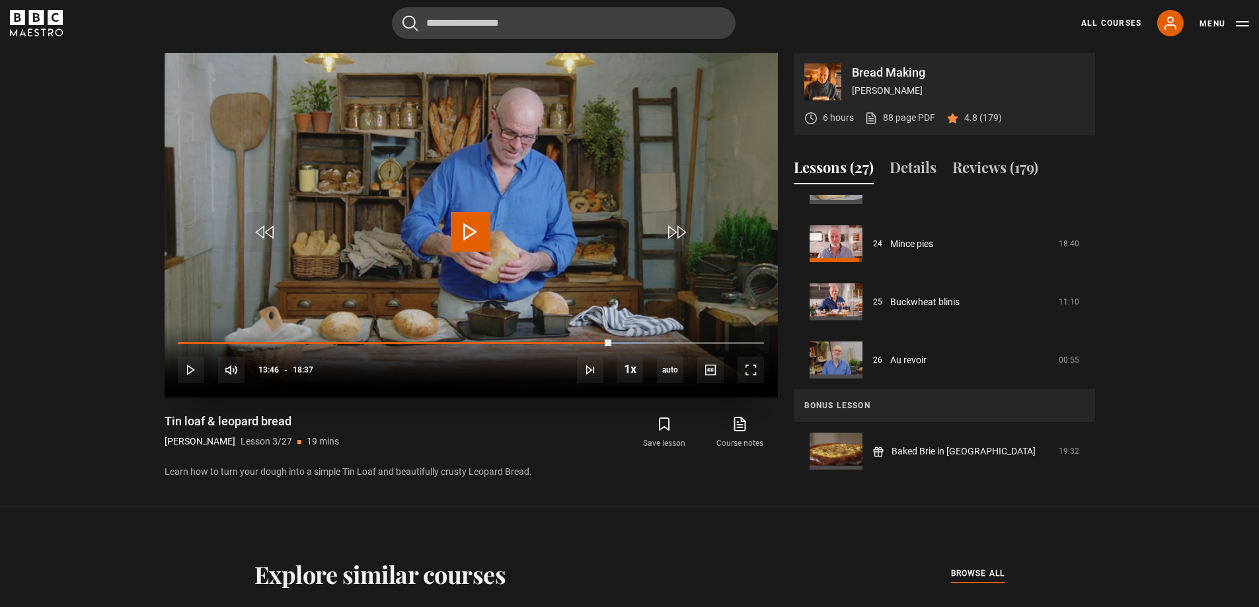
click at [457, 242] on span "Video Player" at bounding box center [471, 232] width 40 height 40
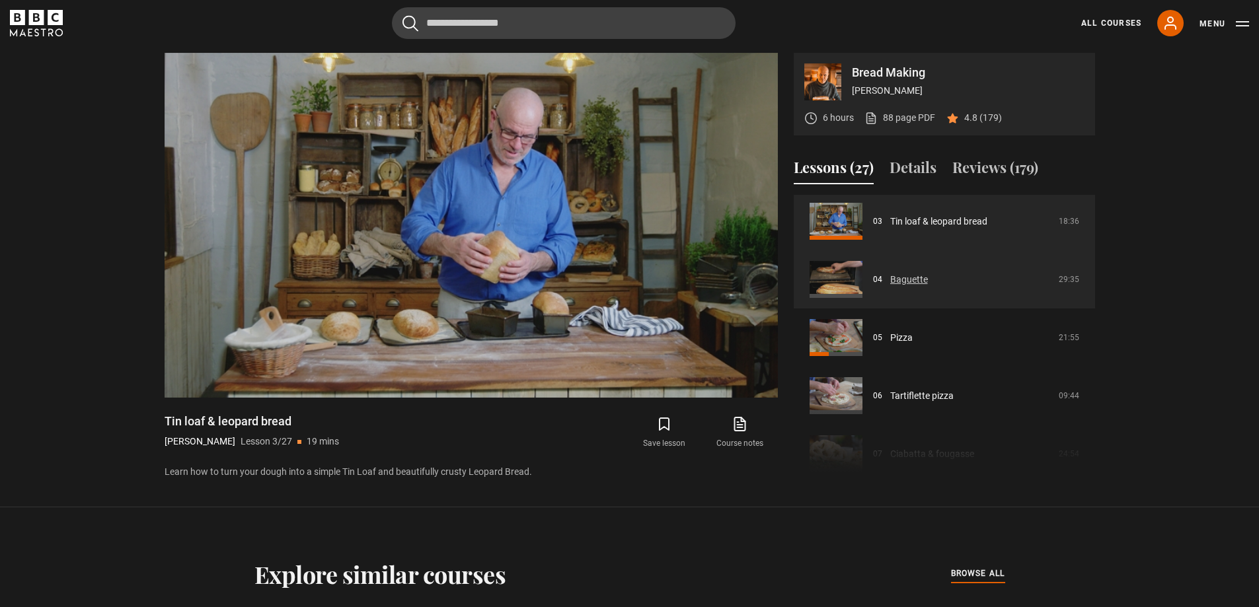
scroll to position [198, 0]
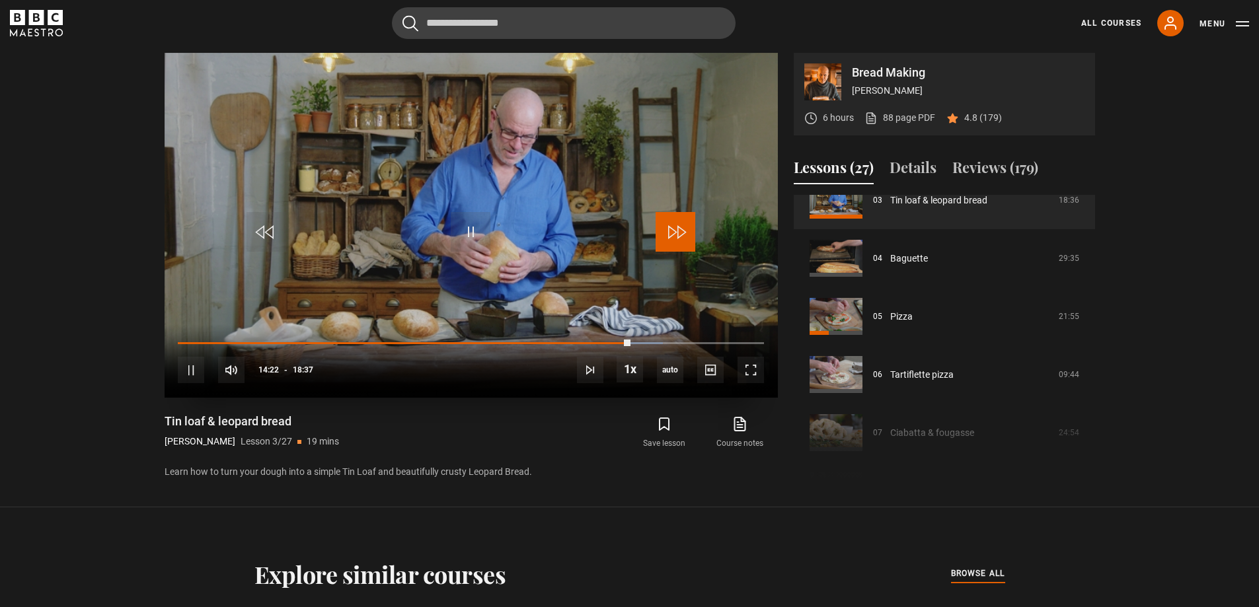
click at [664, 239] on span "Video Player" at bounding box center [676, 232] width 40 height 40
click at [668, 237] on span "Video Player" at bounding box center [676, 232] width 40 height 40
click at [745, 371] on span "Video Player" at bounding box center [751, 370] width 26 height 26
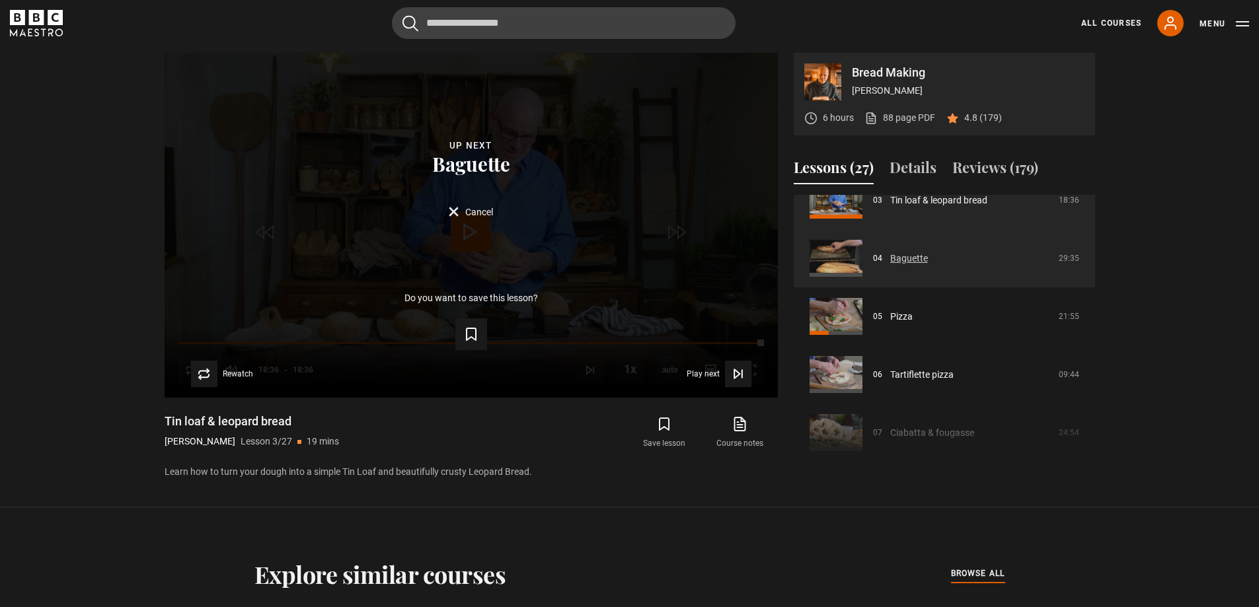
click at [928, 254] on link "Baguette" at bounding box center [909, 259] width 38 height 14
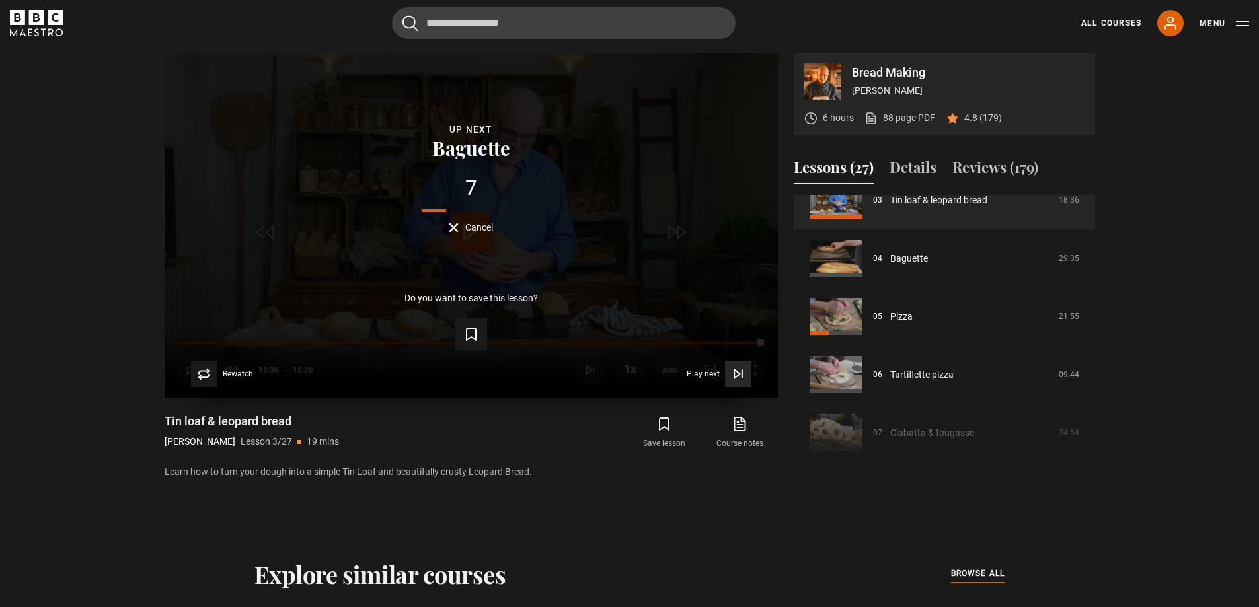
click at [707, 369] on button "Play next Play next" at bounding box center [719, 374] width 65 height 26
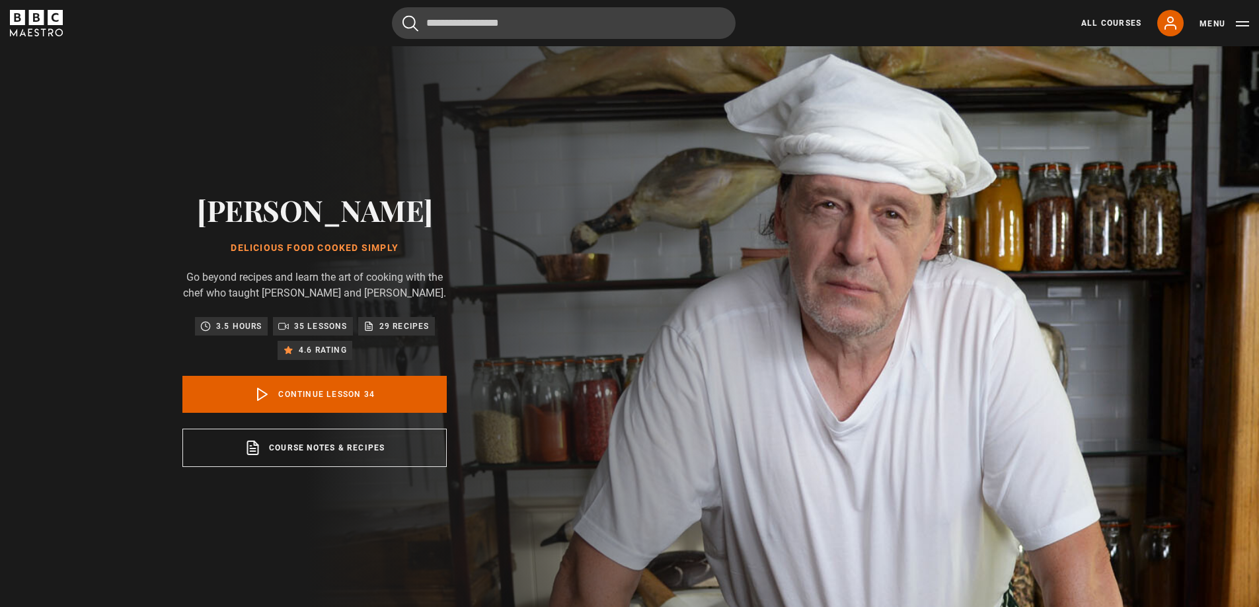
scroll to position [614, 0]
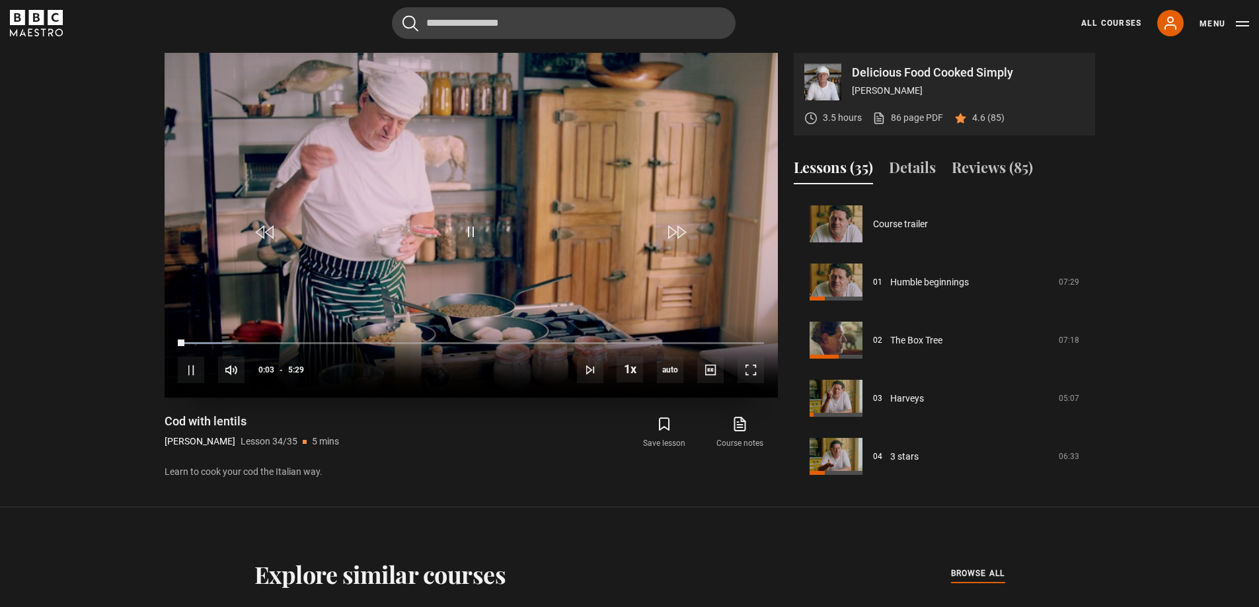
click at [394, 296] on video "Video Player" at bounding box center [471, 225] width 613 height 345
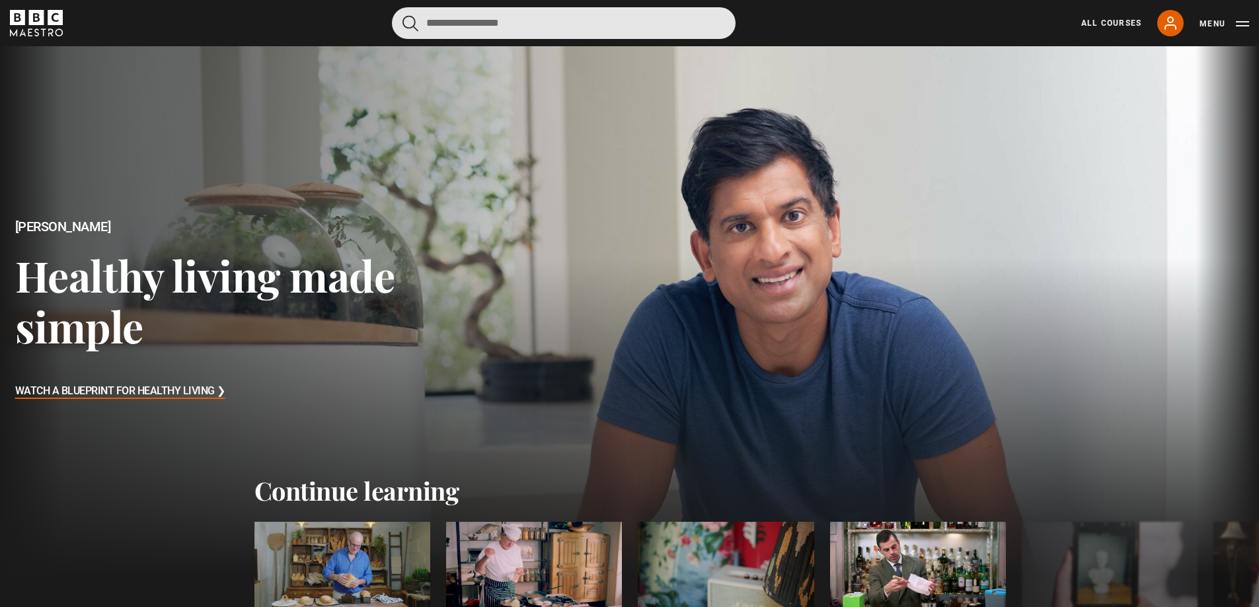
click at [522, 21] on input "Search" at bounding box center [564, 23] width 344 height 32
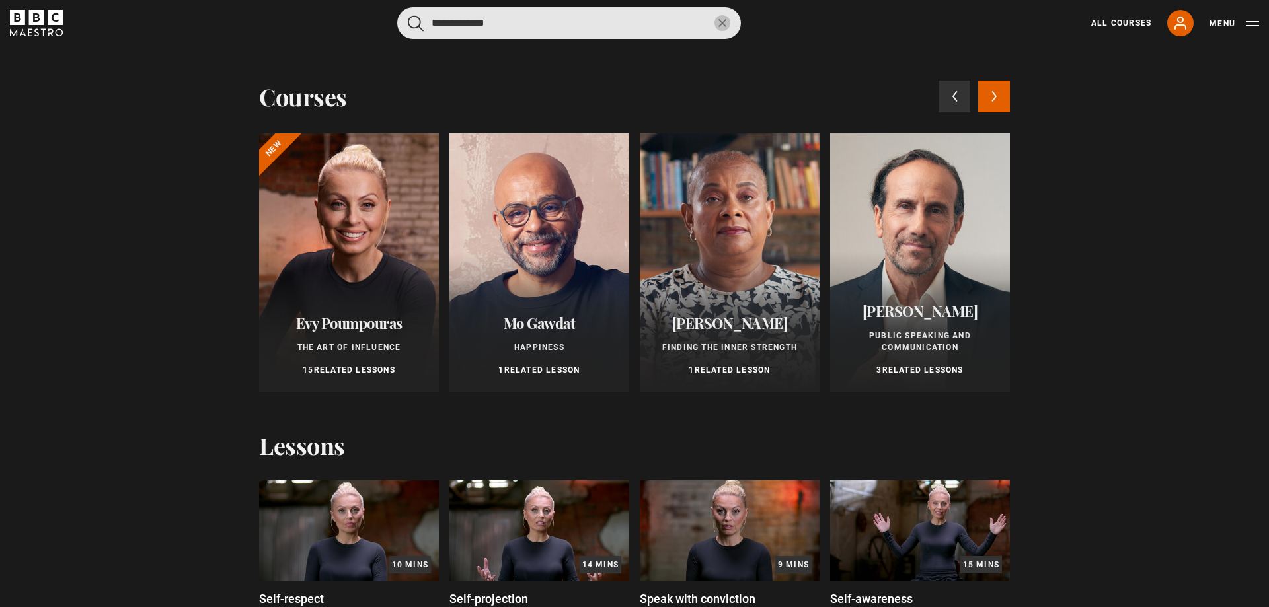
type input "**********"
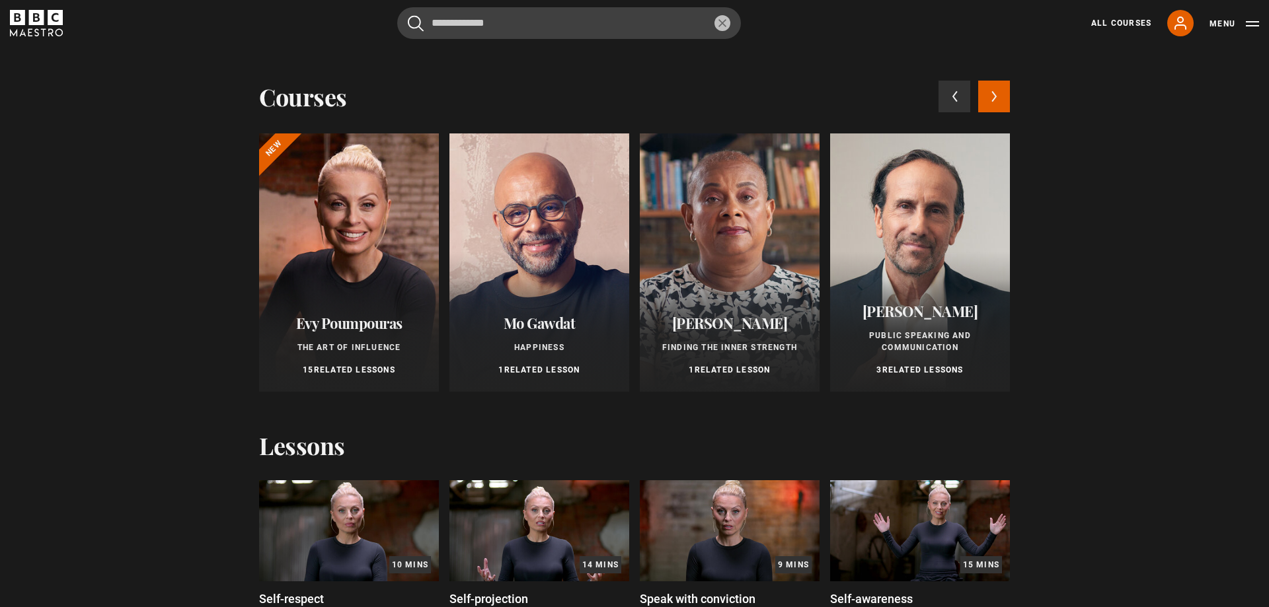
click at [352, 337] on div "Evy Poumpouras The Art of Influence 15 Related Lessons" at bounding box center [349, 345] width 180 height 93
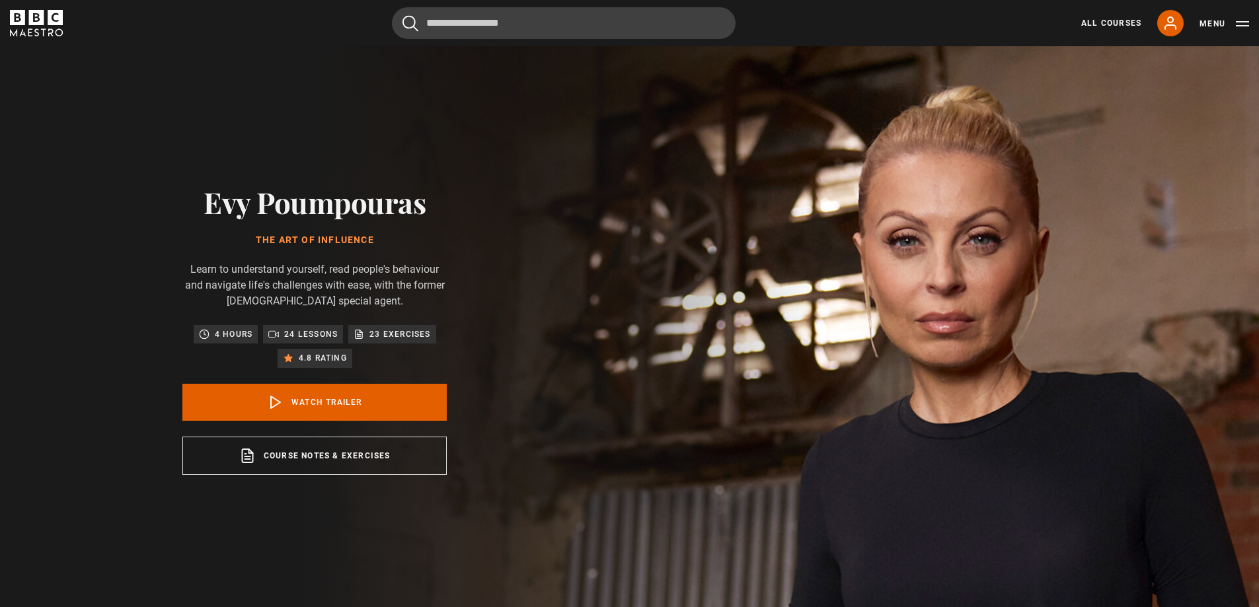
click at [254, 211] on h2 "Evy Poumpouras" at bounding box center [314, 202] width 264 height 34
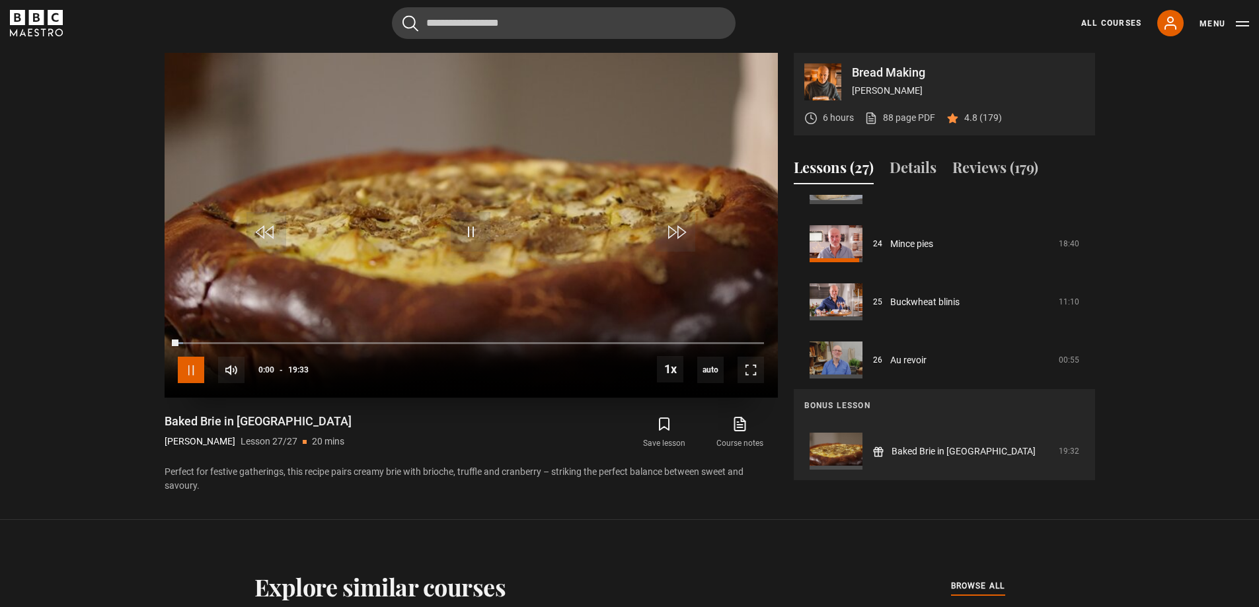
click at [180, 371] on span "Video Player" at bounding box center [191, 370] width 26 height 26
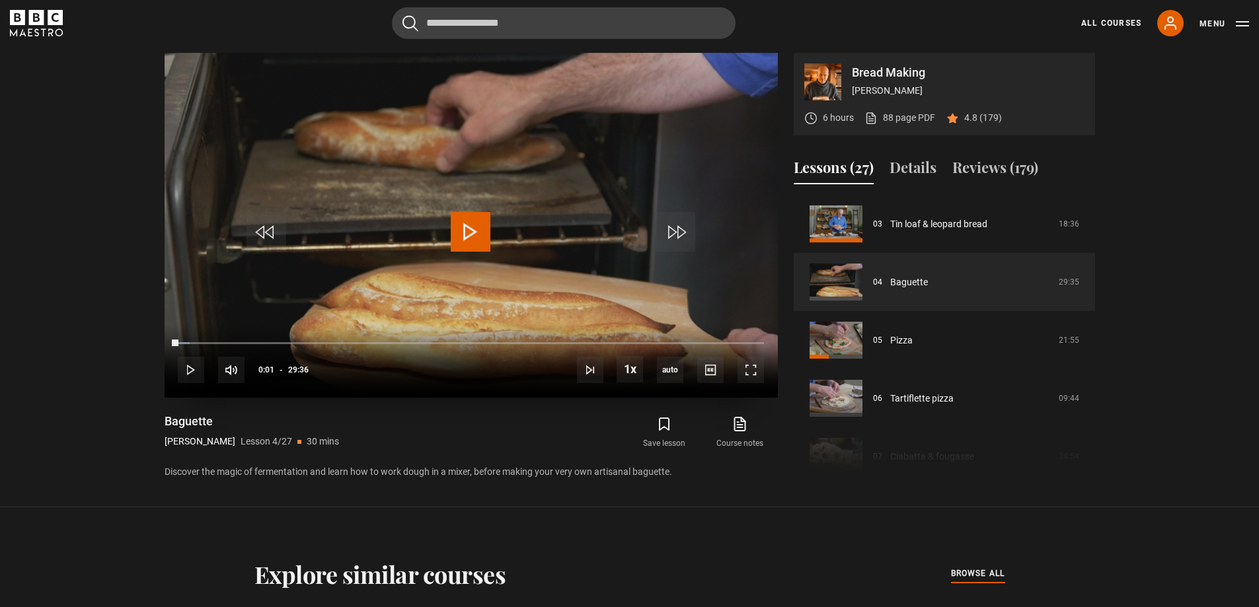
click at [477, 215] on span "Video Player" at bounding box center [471, 232] width 40 height 40
click at [750, 373] on span "Video Player" at bounding box center [751, 370] width 26 height 26
click at [475, 225] on span "Video Player" at bounding box center [471, 232] width 40 height 40
click at [753, 370] on span "Video Player" at bounding box center [751, 370] width 26 height 26
click at [467, 243] on span "Video Player" at bounding box center [471, 232] width 40 height 40
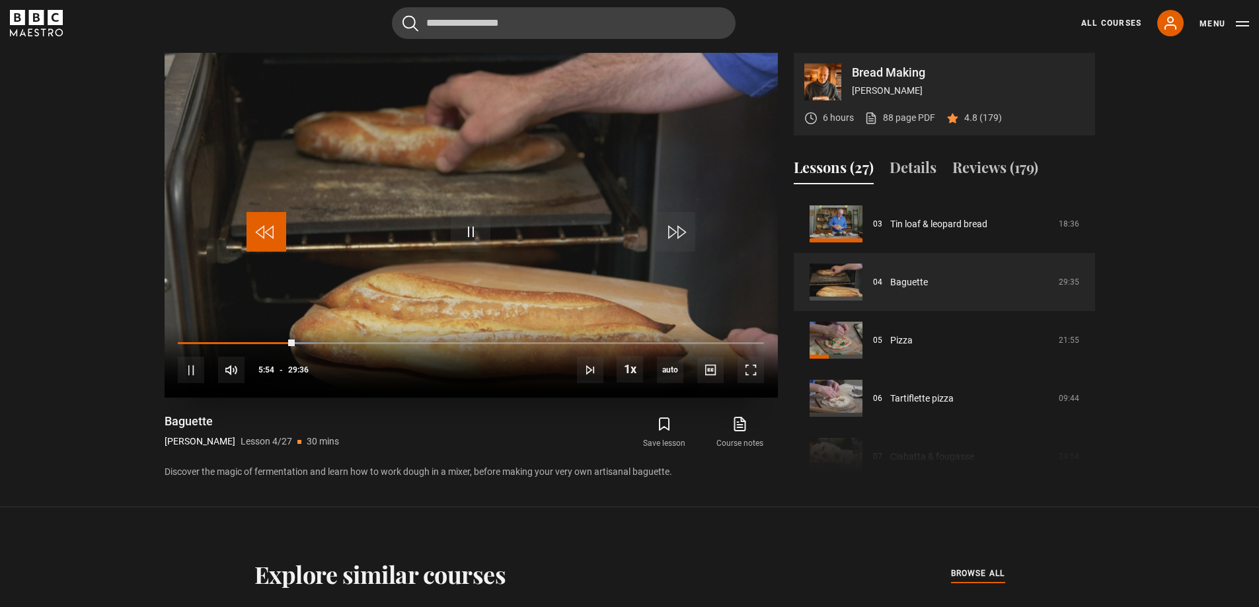
click at [272, 235] on span "Video Player" at bounding box center [267, 232] width 40 height 40
click at [758, 371] on span "Video Player" at bounding box center [751, 370] width 26 height 26
click at [471, 239] on span "Video Player" at bounding box center [471, 232] width 40 height 40
click at [754, 369] on span "Video Player" at bounding box center [751, 370] width 26 height 26
click at [461, 231] on span "Video Player" at bounding box center [471, 232] width 40 height 40
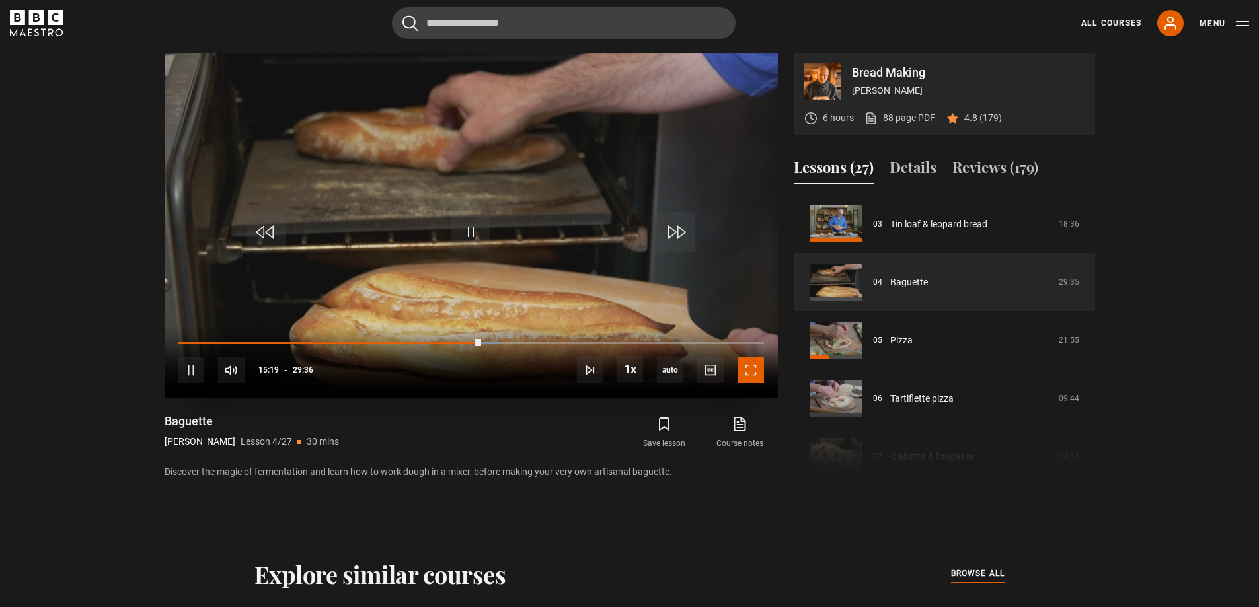
click at [754, 365] on span "Video Player" at bounding box center [751, 370] width 26 height 26
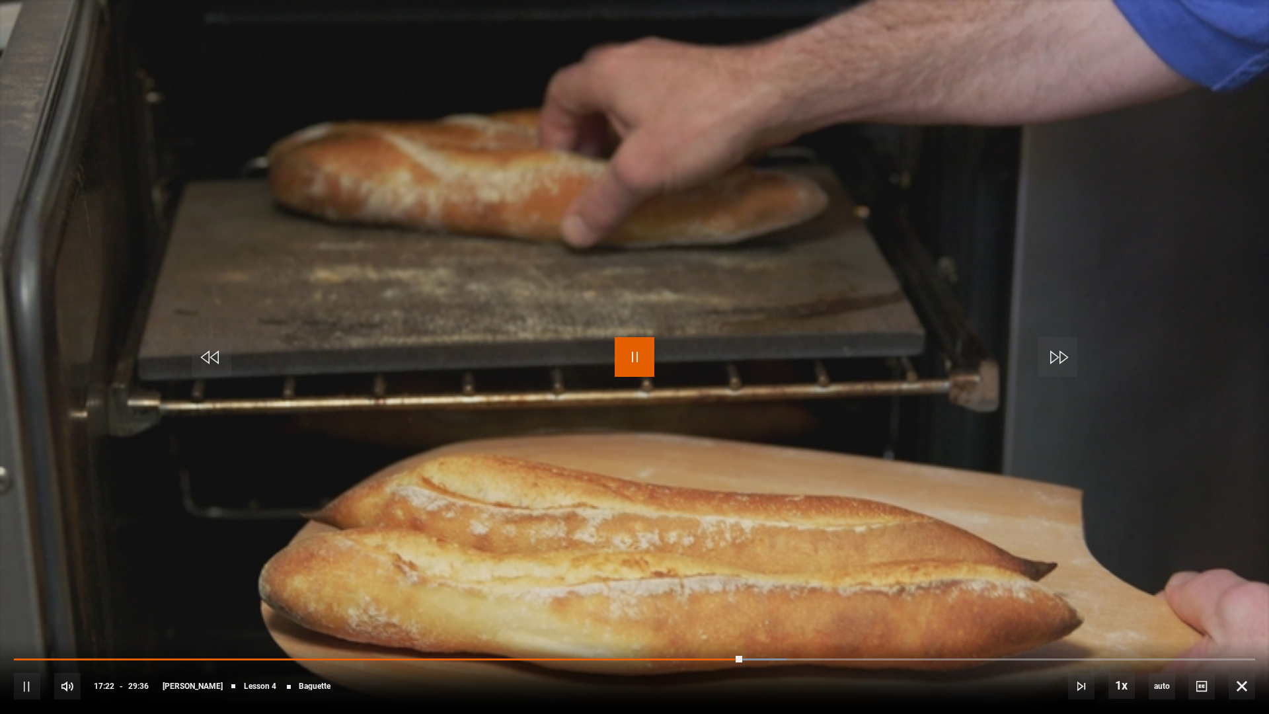
click at [627, 353] on span "Video Player" at bounding box center [635, 357] width 40 height 40
